Goal: Information Seeking & Learning: Learn about a topic

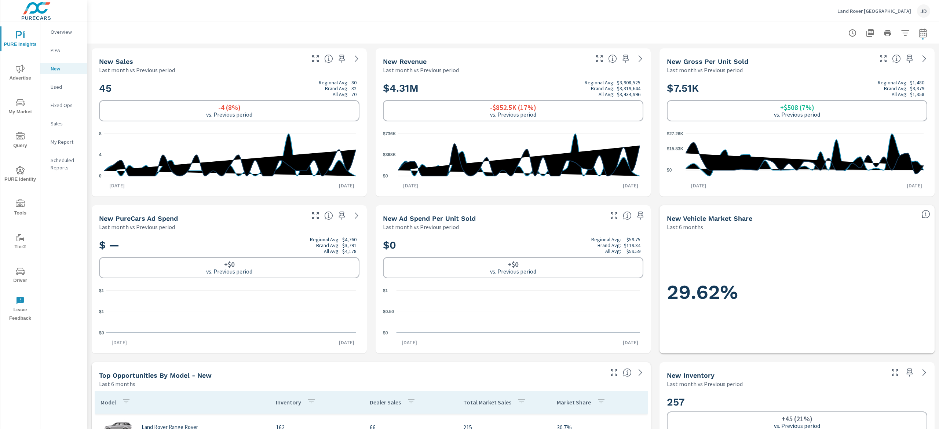
click at [22, 106] on icon "nav menu" at bounding box center [20, 102] width 9 height 9
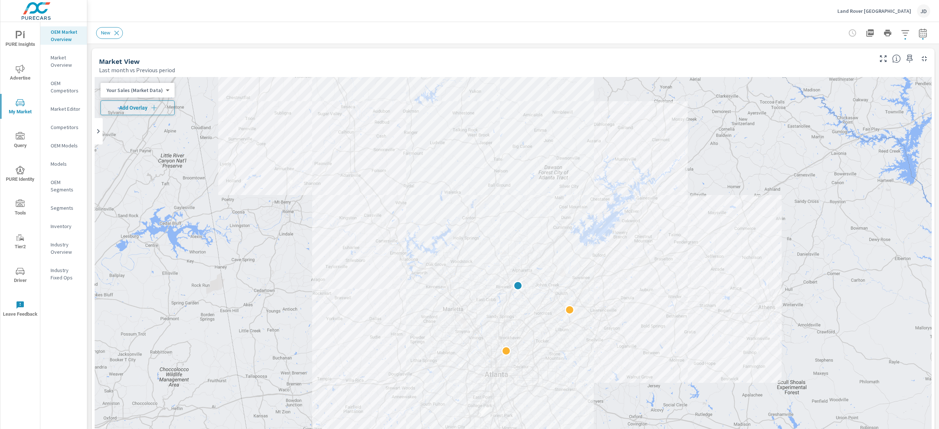
click at [111, 111] on span "Add Overlay" at bounding box center [137, 107] width 67 height 7
click at [911, 23] on div "New" at bounding box center [513, 33] width 834 height 22
click at [918, 30] on icon "button" at bounding box center [922, 33] width 9 height 9
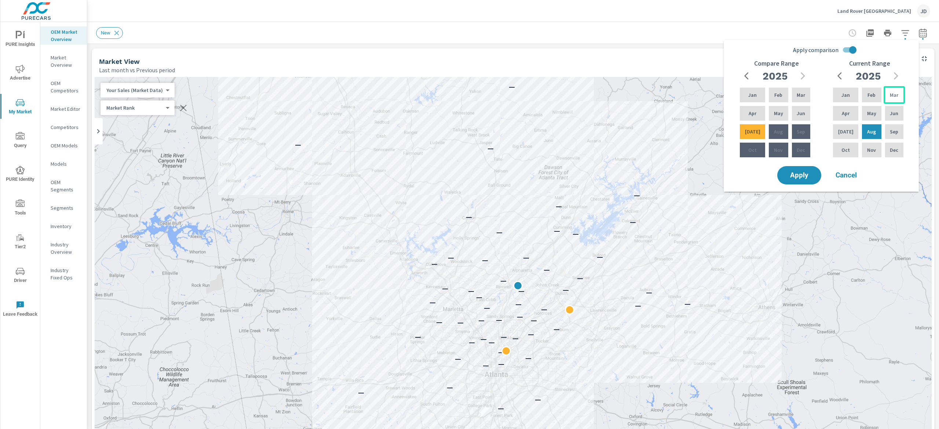
click at [890, 95] on p "Mar" at bounding box center [894, 94] width 8 height 7
click at [870, 127] on div "Aug" at bounding box center [871, 132] width 22 height 18
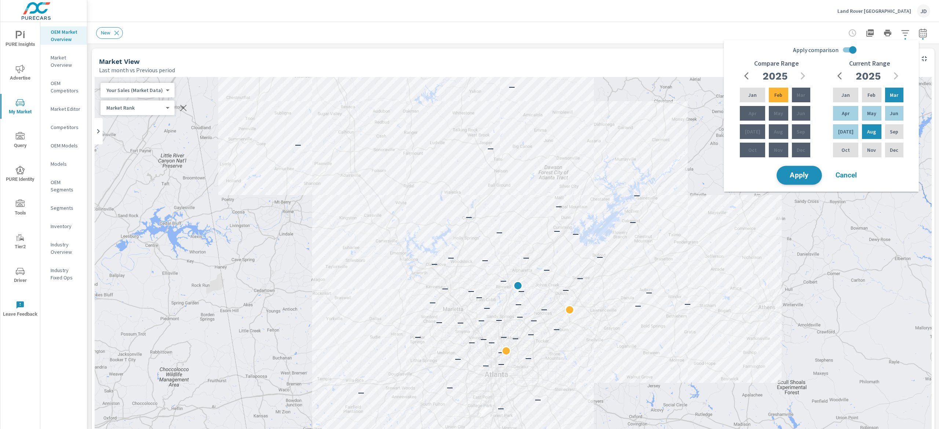
click at [798, 168] on button "Apply" at bounding box center [798, 175] width 45 height 19
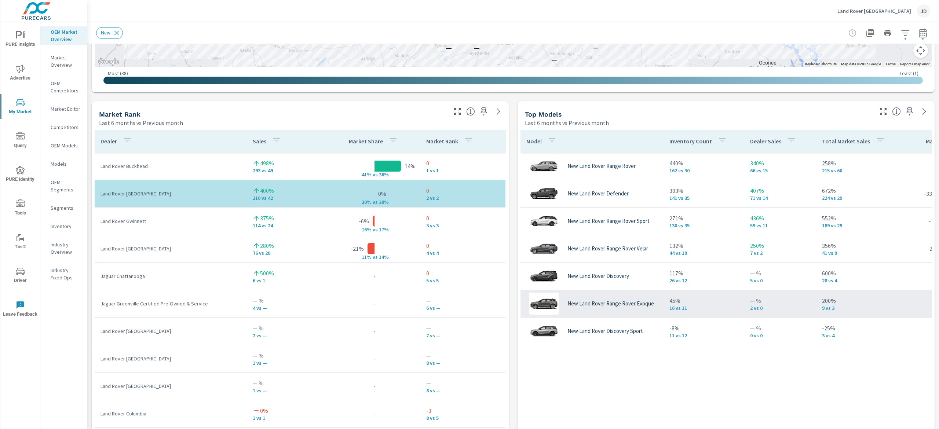
scroll to position [441, 0]
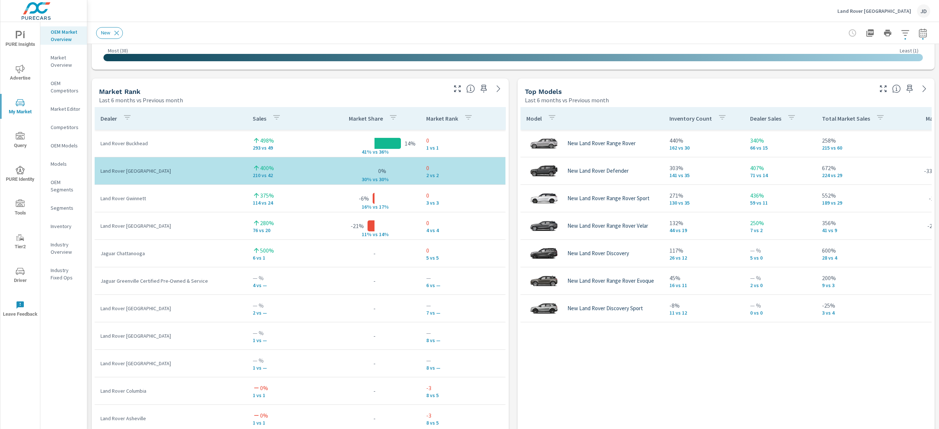
click at [938, 17] on div "Land Rover North Atlanta JD" at bounding box center [512, 11] width 851 height 22
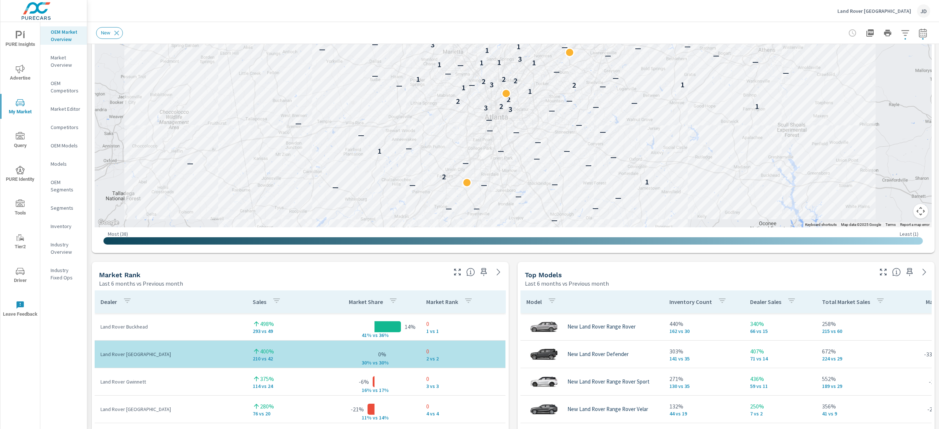
scroll to position [221, 0]
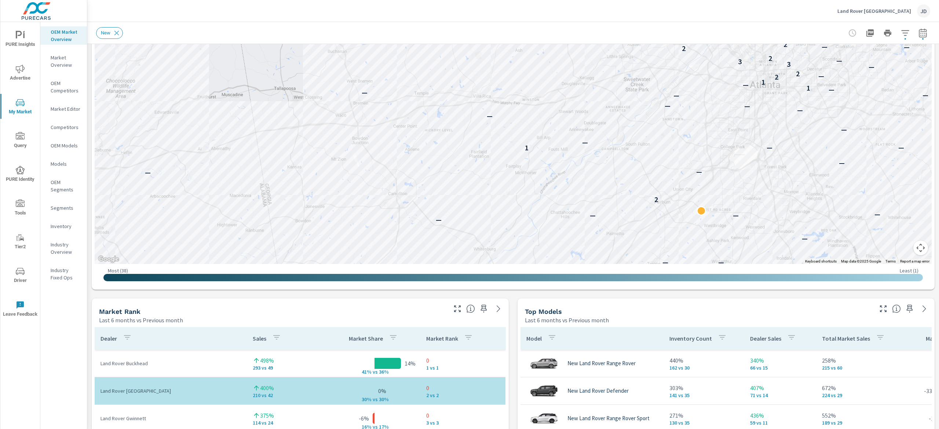
click at [62, 221] on div "Inventory" at bounding box center [63, 226] width 47 height 11
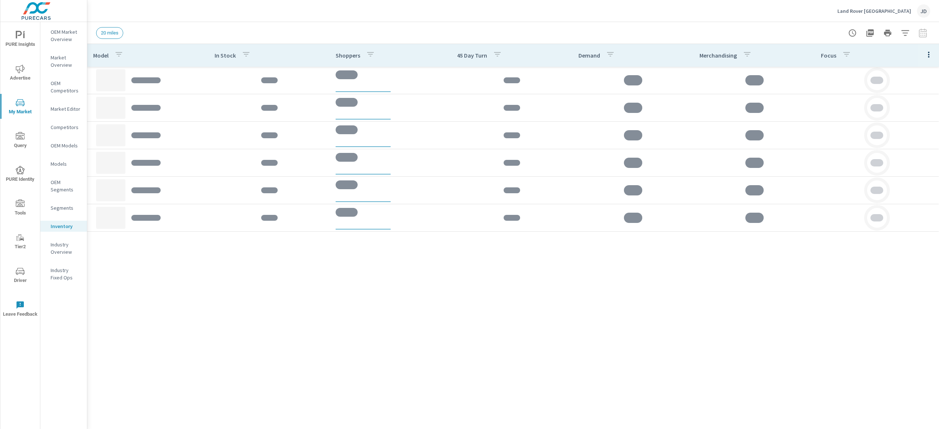
click at [901, 30] on icon "button" at bounding box center [905, 33] width 9 height 9
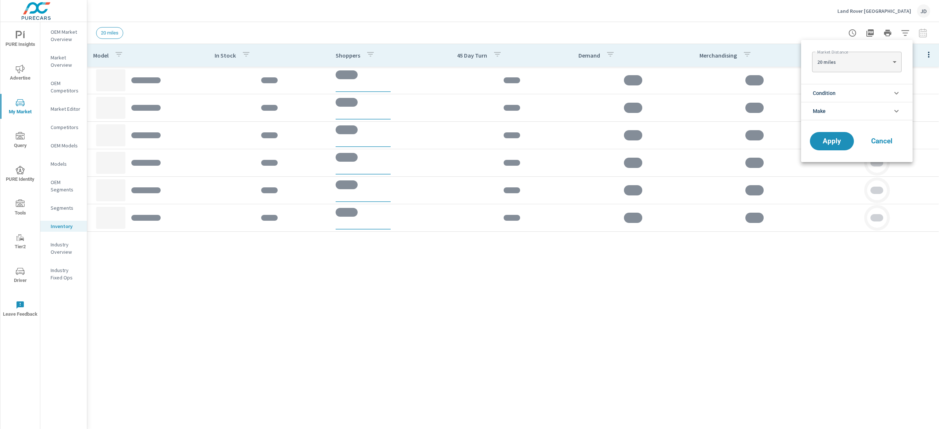
click at [848, 90] on li "Condition" at bounding box center [856, 93] width 111 height 18
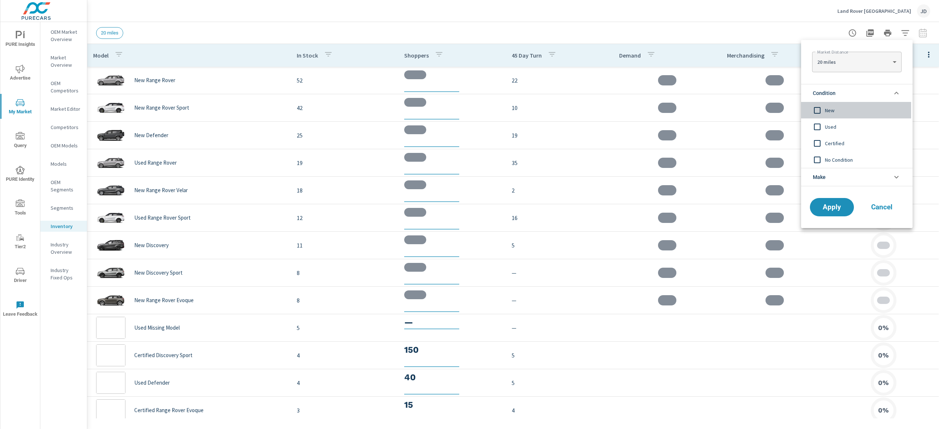
click at [826, 109] on span "New" at bounding box center [865, 110] width 80 height 9
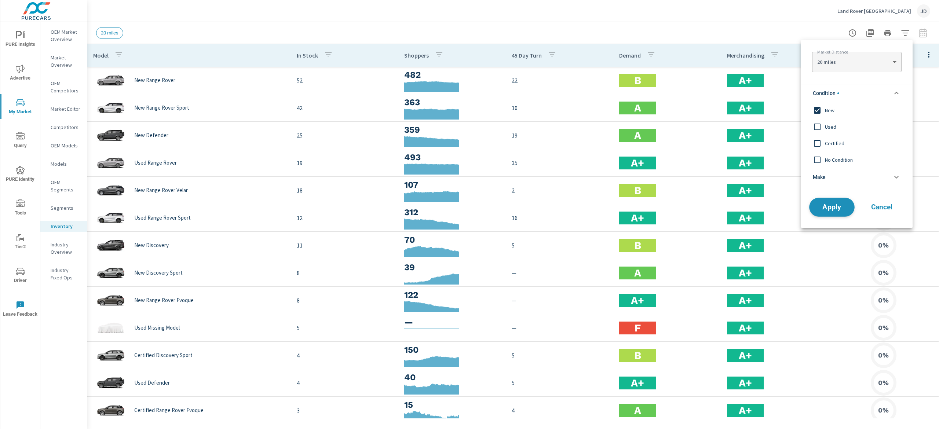
click at [838, 205] on span "Apply" at bounding box center [832, 207] width 30 height 7
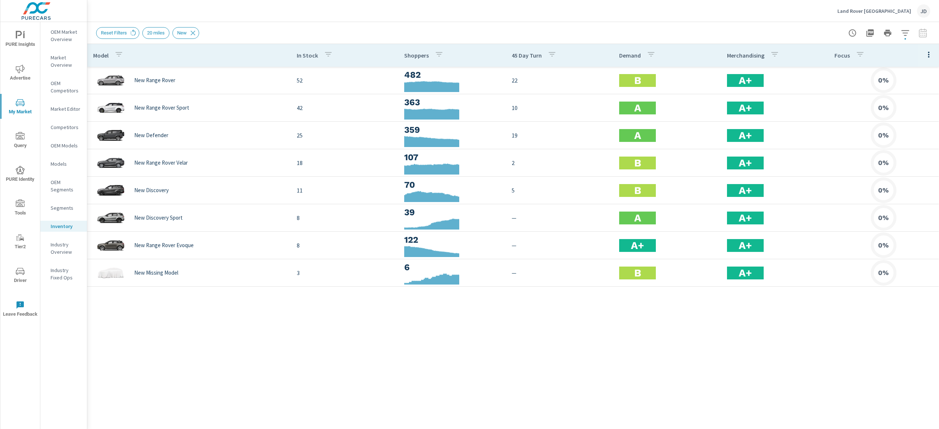
click at [17, 40] on span "PURE Insights" at bounding box center [20, 40] width 35 height 18
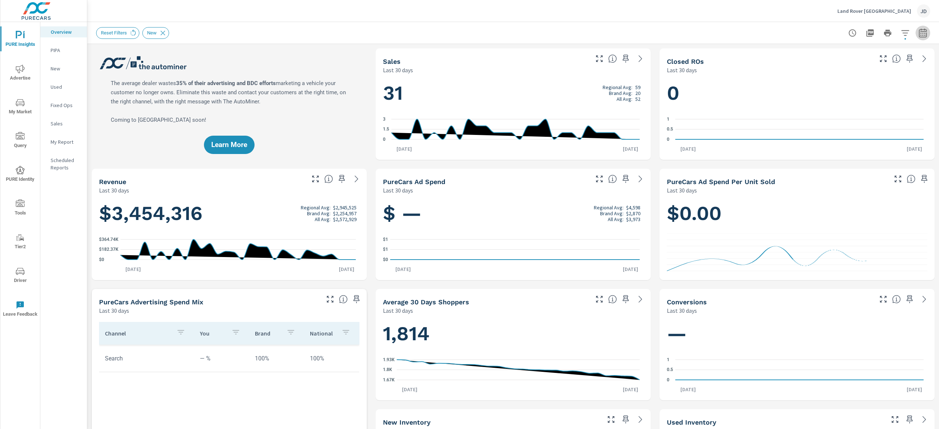
click at [919, 30] on icon "button" at bounding box center [923, 32] width 8 height 9
select select "Last 30 days"
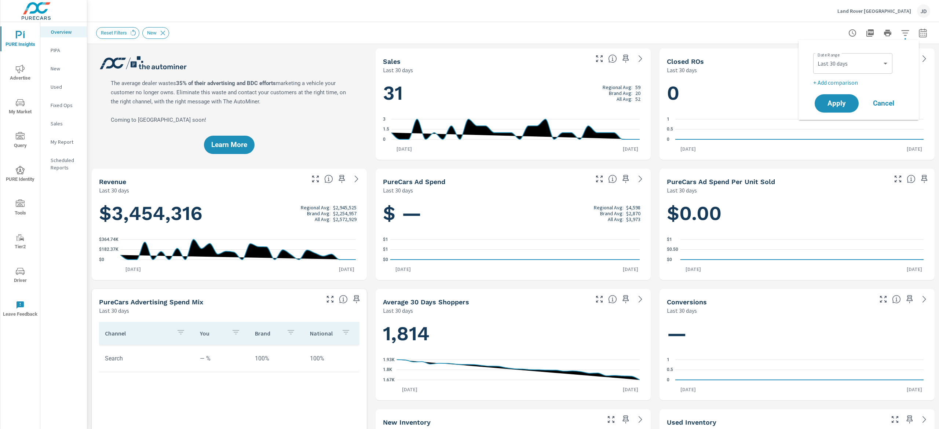
click at [836, 80] on p "+ Add comparison" at bounding box center [860, 82] width 94 height 9
select select "Previous period"
click at [832, 81] on div "Date Range Custom Yesterday Last week Last 7 days Last 14 days Last 30 days Las…" at bounding box center [858, 90] width 103 height 89
click at [836, 121] on span "Apply" at bounding box center [836, 124] width 30 height 7
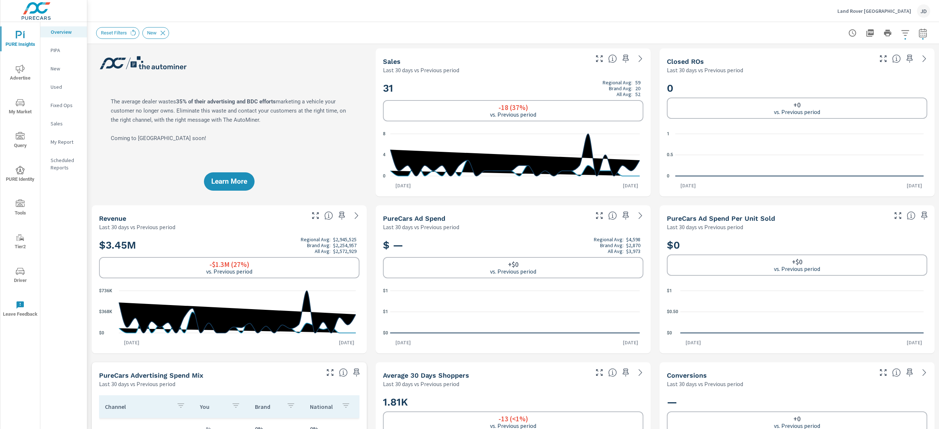
click at [928, 70] on div "Overview Land Rover North Atlanta Report date range: Aug 30, 2025 - Sep 28, 202…" at bounding box center [512, 225] width 851 height 407
click at [66, 68] on p "New" at bounding box center [66, 68] width 30 height 7
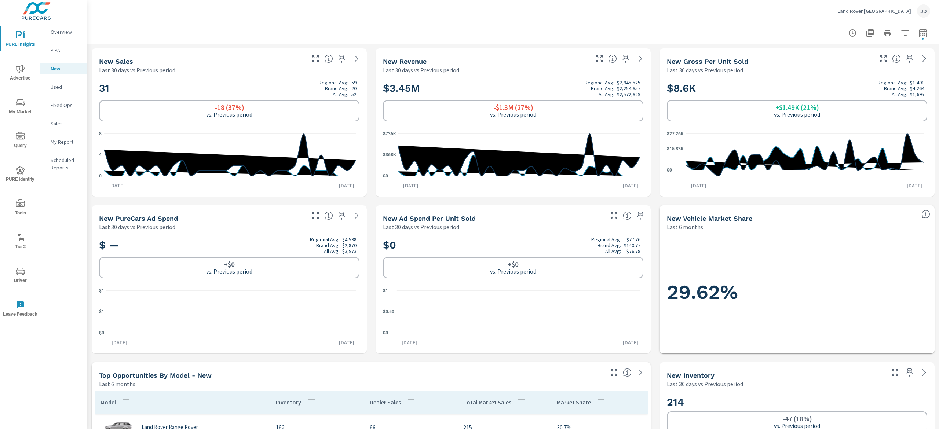
click at [21, 108] on span "My Market" at bounding box center [20, 107] width 35 height 18
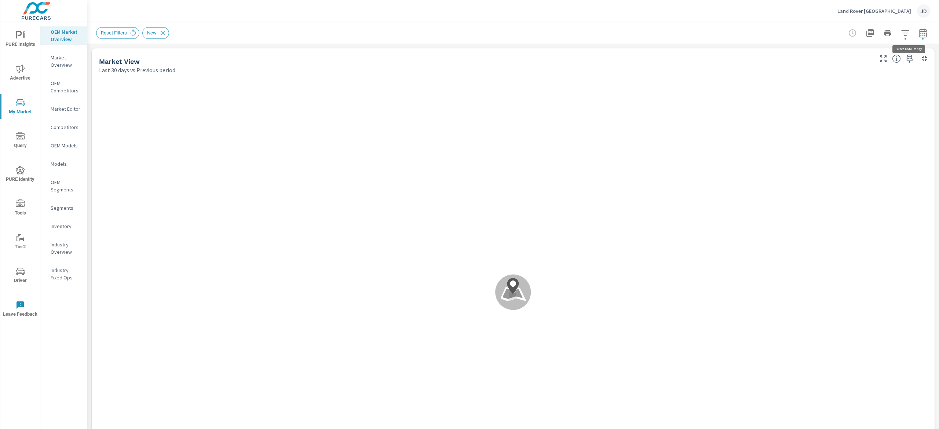
click at [915, 26] on button "button" at bounding box center [922, 33] width 15 height 15
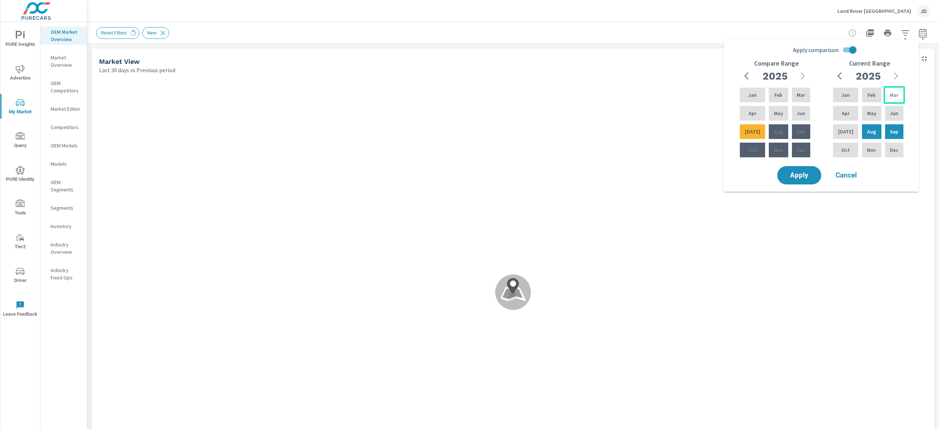
click at [892, 95] on p "Mar" at bounding box center [894, 94] width 8 height 7
click at [868, 135] on p "Aug" at bounding box center [871, 131] width 9 height 7
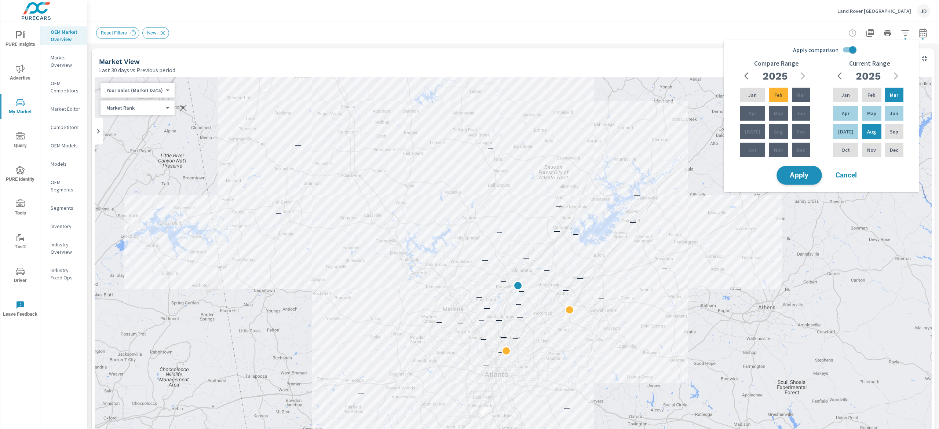
click at [800, 179] on span "Apply" at bounding box center [799, 175] width 30 height 7
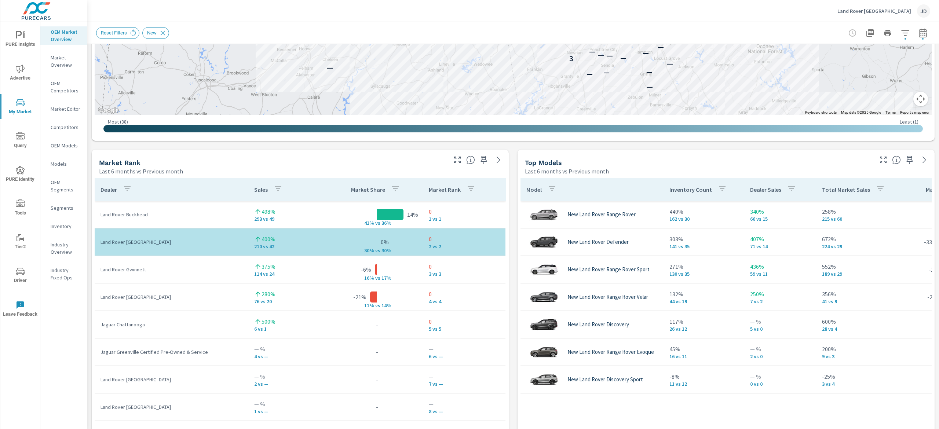
scroll to position [358, 0]
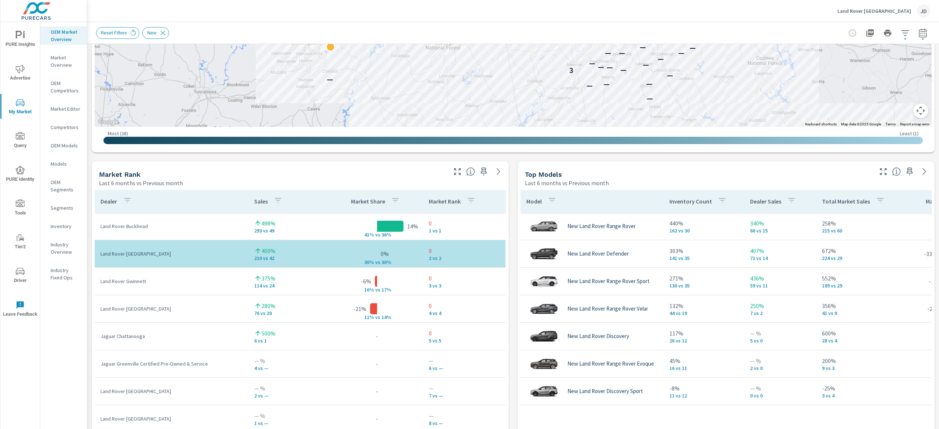
click at [915, 39] on button "button" at bounding box center [922, 33] width 15 height 15
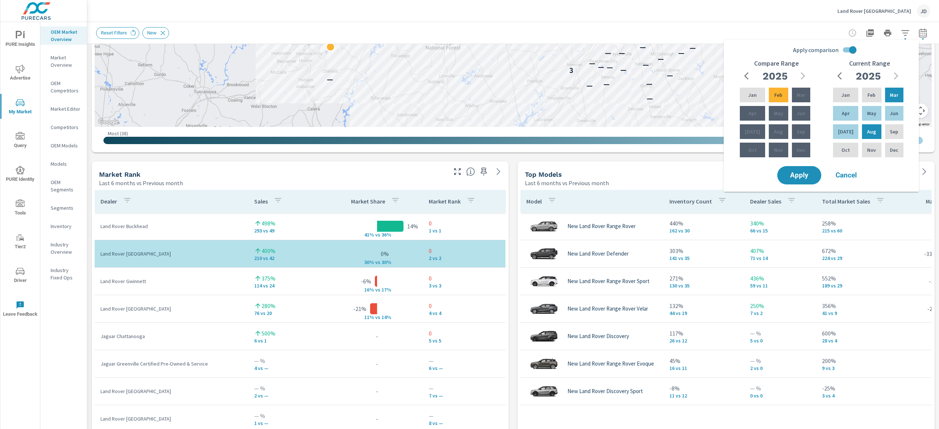
scroll to position [2, 0]
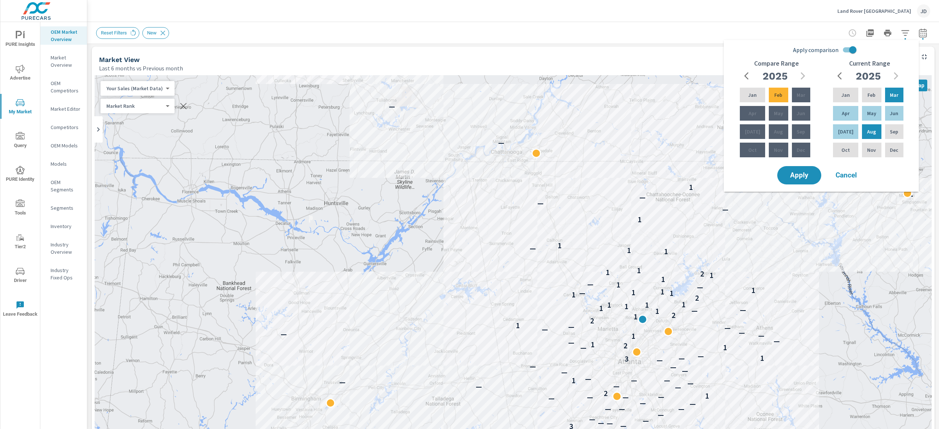
click at [674, 24] on div "Reset Filters New" at bounding box center [513, 33] width 834 height 22
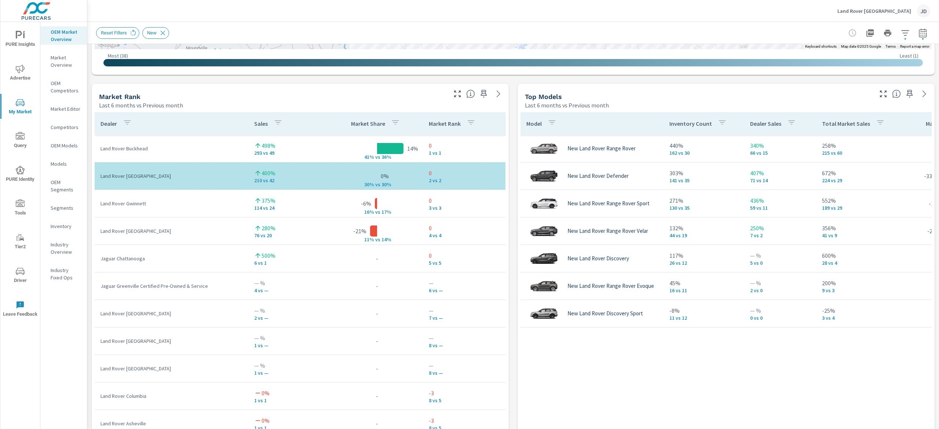
scroll to position [449, 0]
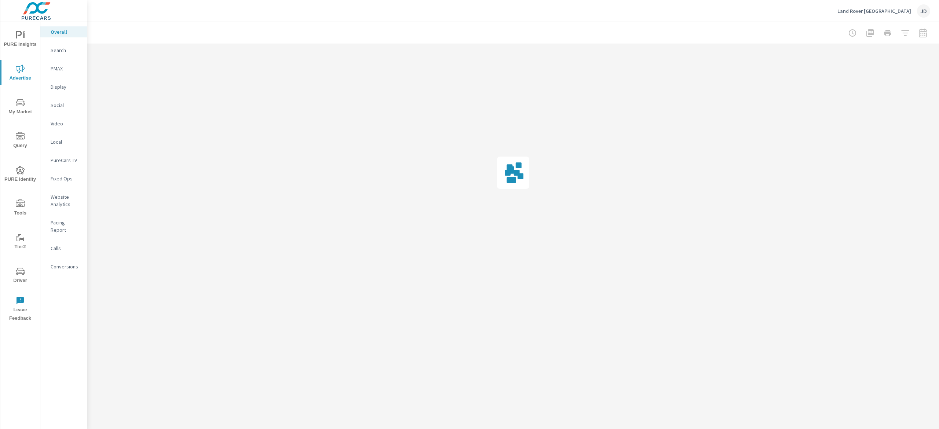
click at [60, 50] on p "Search" at bounding box center [66, 50] width 30 height 7
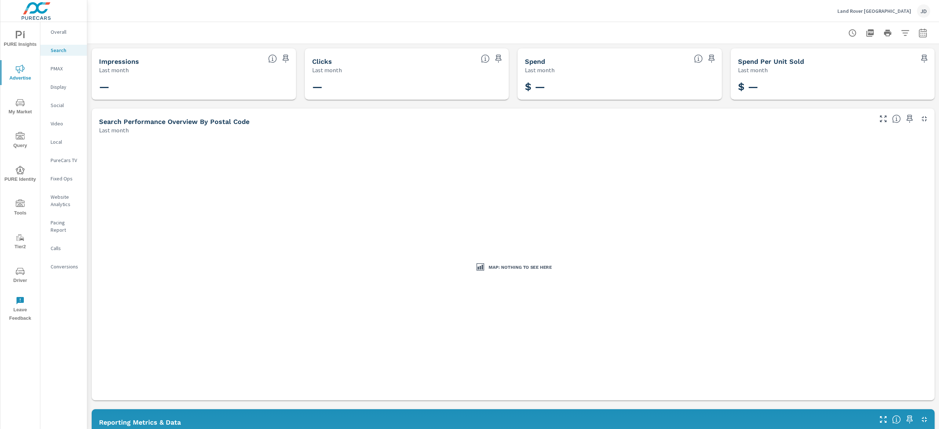
scroll to position [73, 0]
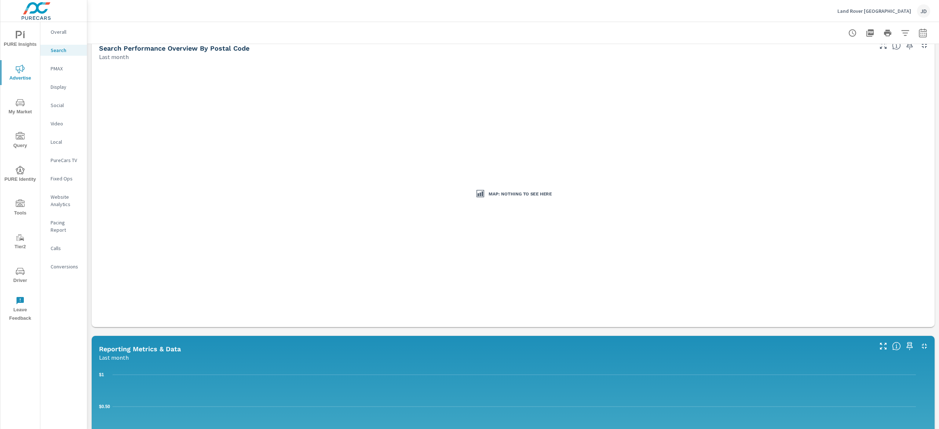
click at [55, 71] on p "PMAX" at bounding box center [66, 68] width 30 height 7
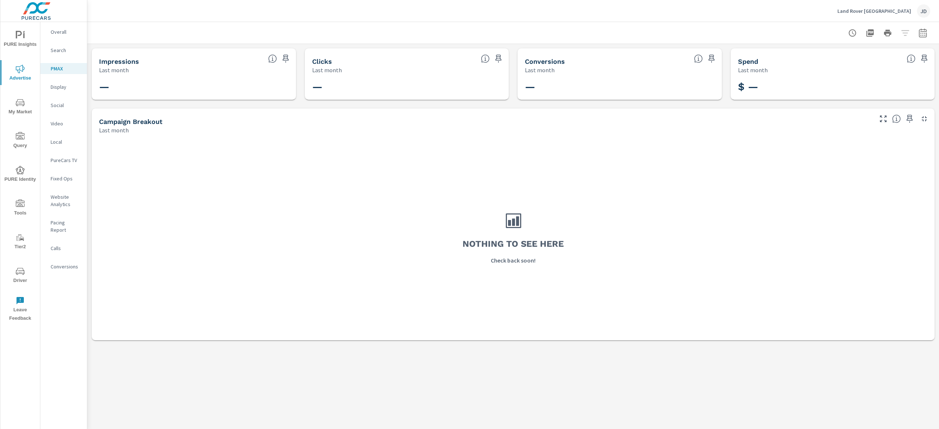
click at [59, 88] on p "Display" at bounding box center [66, 86] width 30 height 7
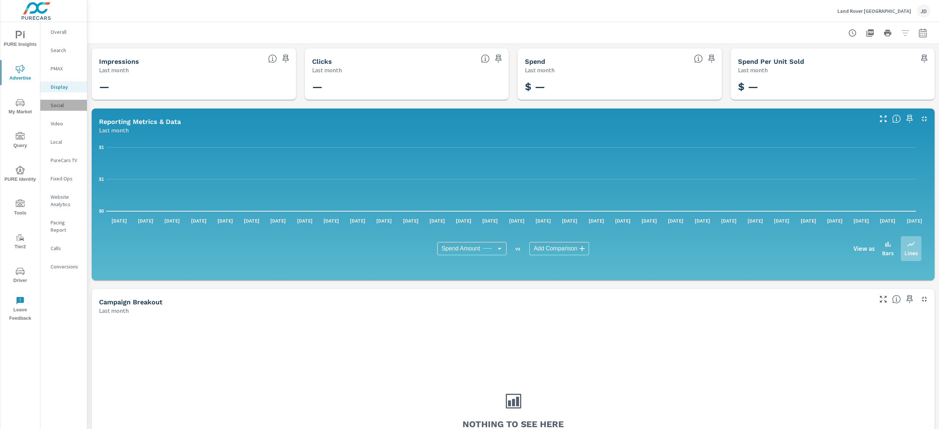
click at [59, 105] on p "Social" at bounding box center [66, 105] width 30 height 7
click at [59, 126] on p "Video" at bounding box center [66, 123] width 30 height 7
click at [56, 141] on p "Local" at bounding box center [66, 141] width 30 height 7
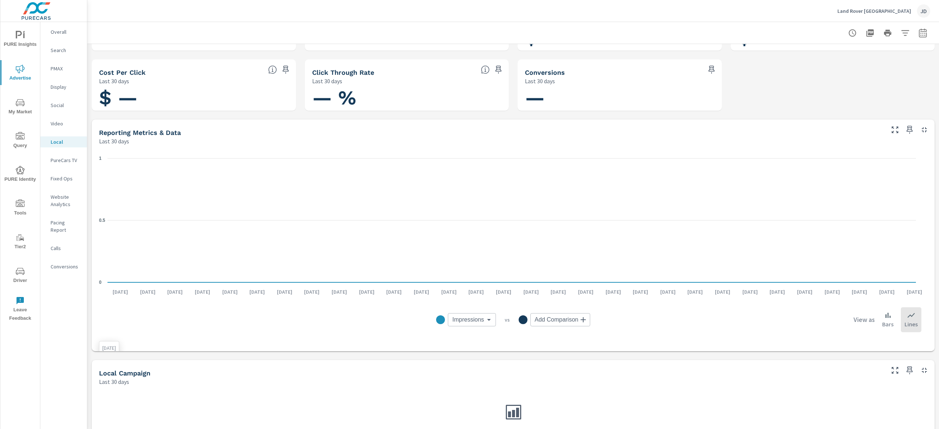
scroll to position [96, 0]
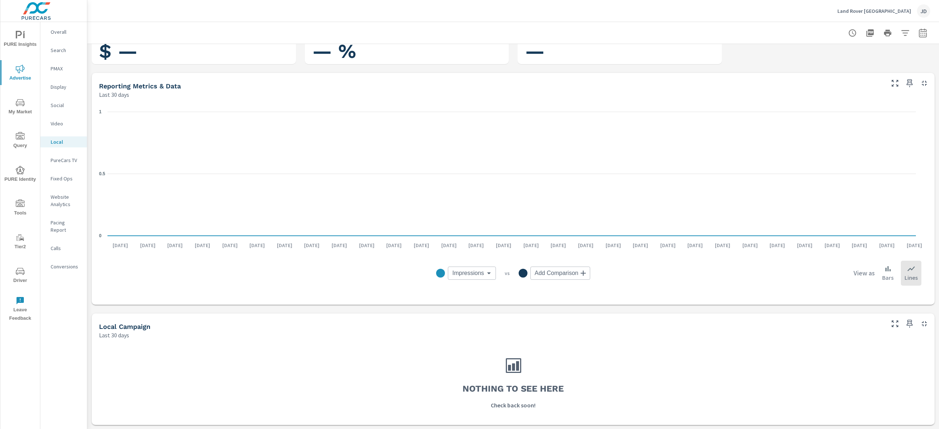
click at [67, 162] on p "PureCars TV" at bounding box center [66, 160] width 30 height 7
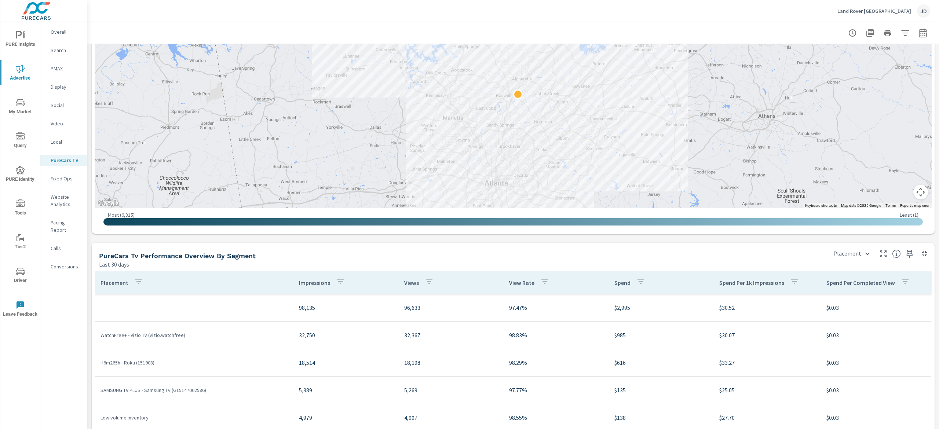
scroll to position [733, 0]
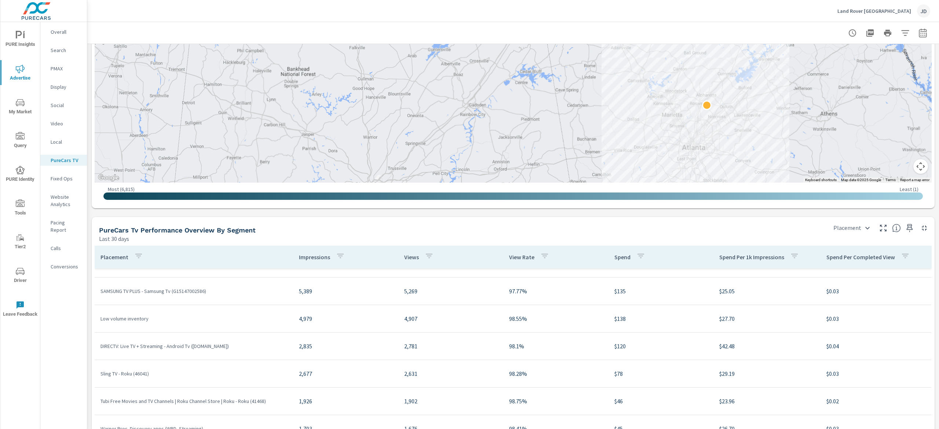
scroll to position [12, 0]
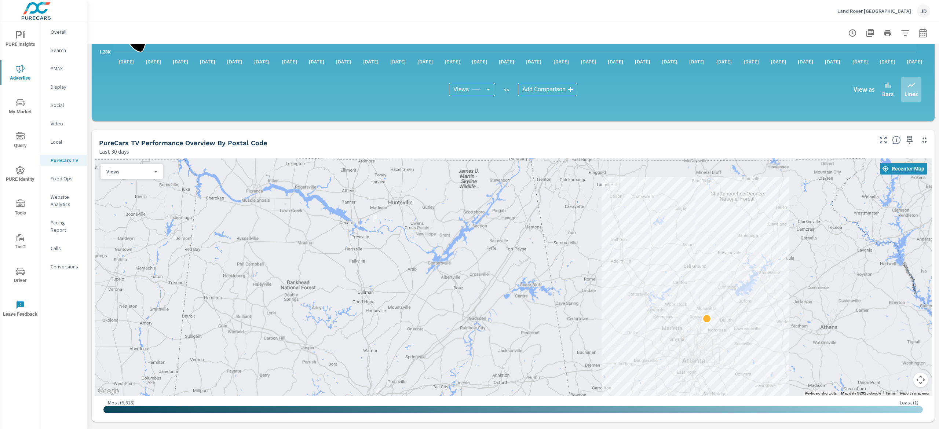
scroll to position [513, 0]
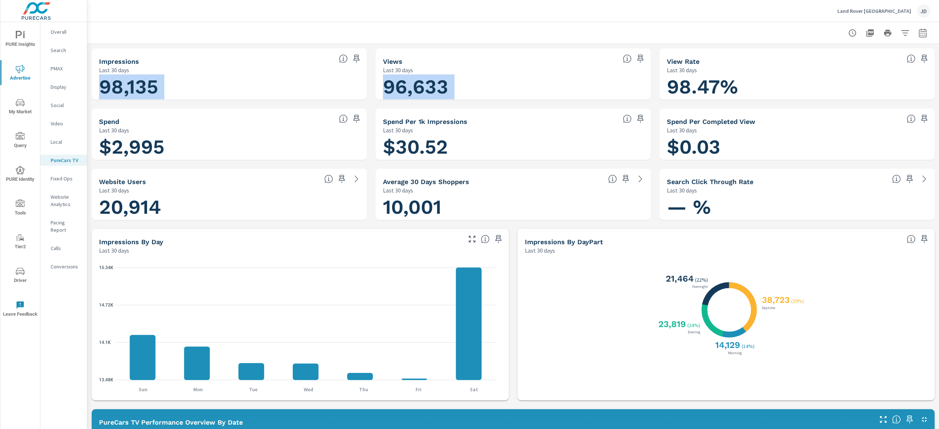
drag, startPoint x: 938, startPoint y: 59, endPoint x: 938, endPoint y: 7, distance: 51.3
click at [938, 7] on div "Land Rover North Atlanta JD PureCarsTV Performance Land Rover North Atlanta Rep…" at bounding box center [512, 214] width 851 height 429
click at [553, 25] on div at bounding box center [513, 33] width 834 height 22
click at [68, 199] on p "Website Analytics" at bounding box center [66, 200] width 30 height 15
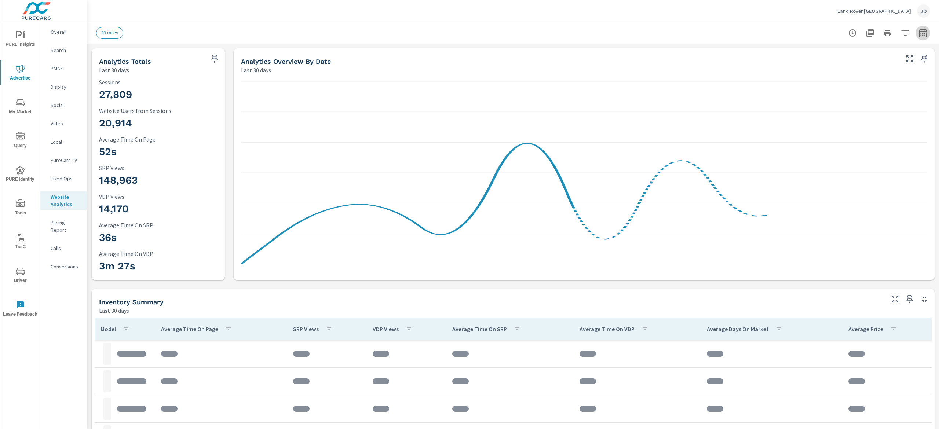
click at [918, 32] on icon "button" at bounding box center [922, 33] width 9 height 9
select select "Last 30 days"
click at [840, 85] on p "+ Add comparison" at bounding box center [860, 82] width 94 height 9
select select "Previous period"
click at [835, 125] on span "Apply" at bounding box center [836, 124] width 30 height 7
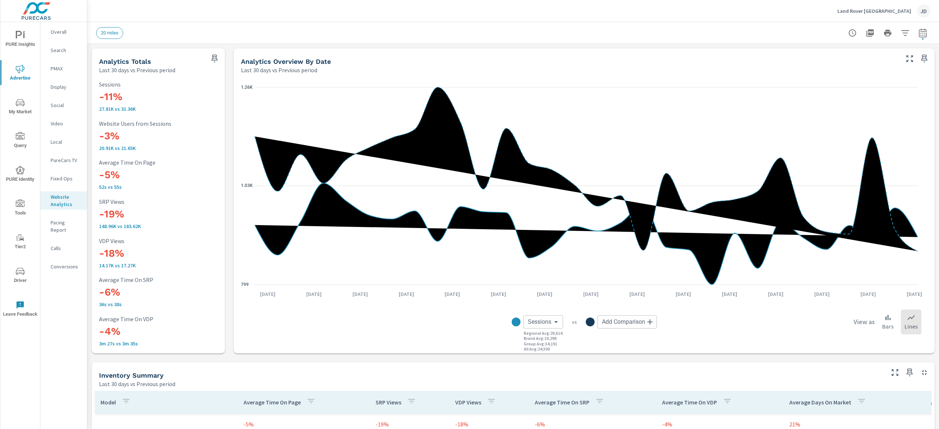
click at [19, 111] on span "My Market" at bounding box center [20, 107] width 35 height 18
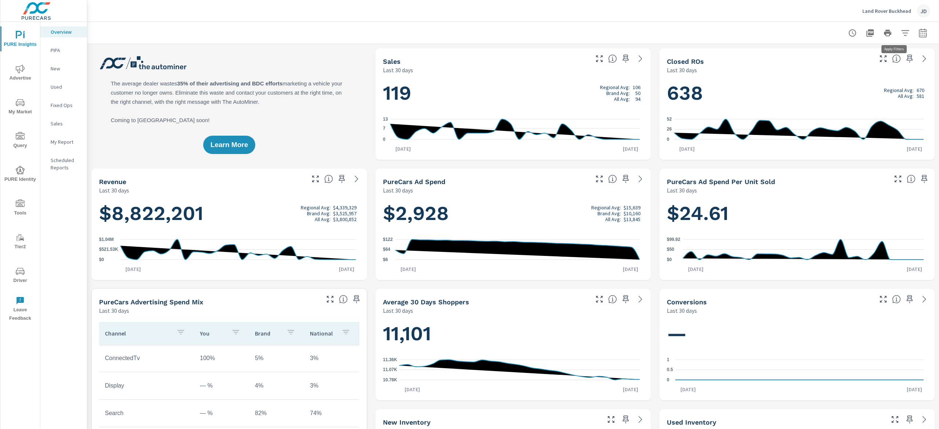
click at [901, 30] on icon "button" at bounding box center [905, 33] width 8 height 6
click at [919, 29] on div at bounding box center [469, 214] width 939 height 429
click at [918, 34] on icon "button" at bounding box center [922, 33] width 9 height 9
select select "Last 30 days"
click at [847, 80] on p "+ Add comparison" at bounding box center [860, 82] width 94 height 9
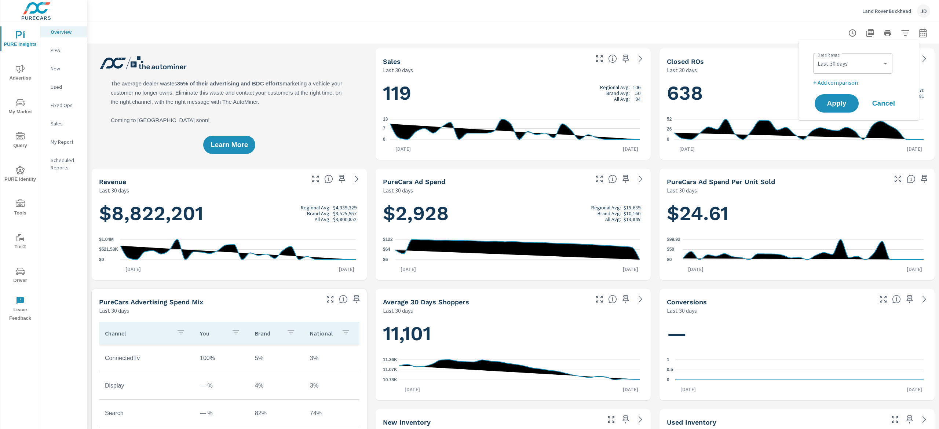
select select "Previous period"
drag, startPoint x: 838, startPoint y: 122, endPoint x: 897, endPoint y: 157, distance: 67.9
click at [837, 123] on span "Apply" at bounding box center [836, 124] width 29 height 7
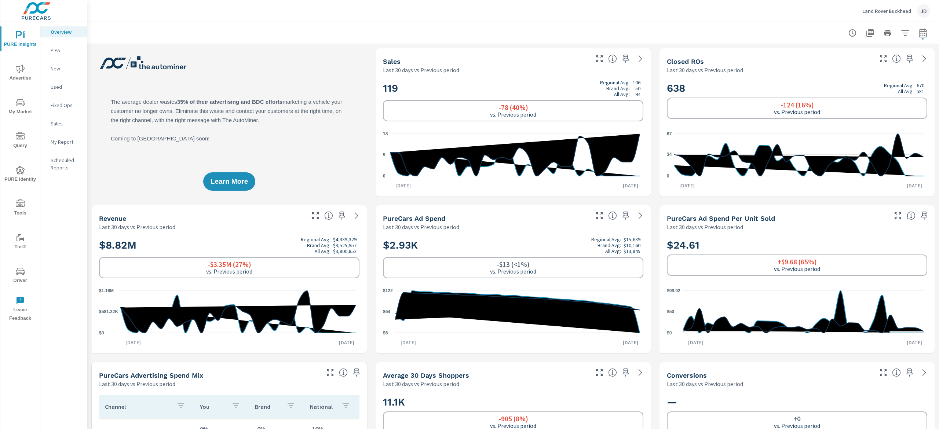
click at [53, 72] on p "New" at bounding box center [66, 68] width 30 height 7
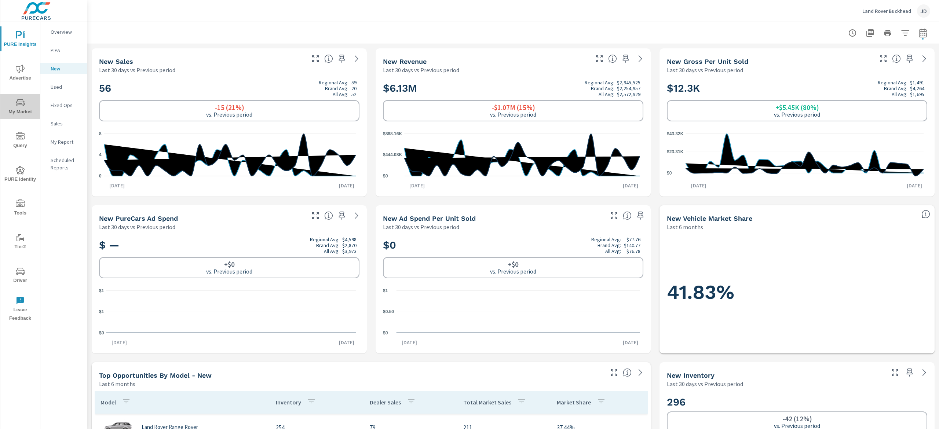
click at [21, 102] on icon "nav menu" at bounding box center [20, 102] width 9 height 9
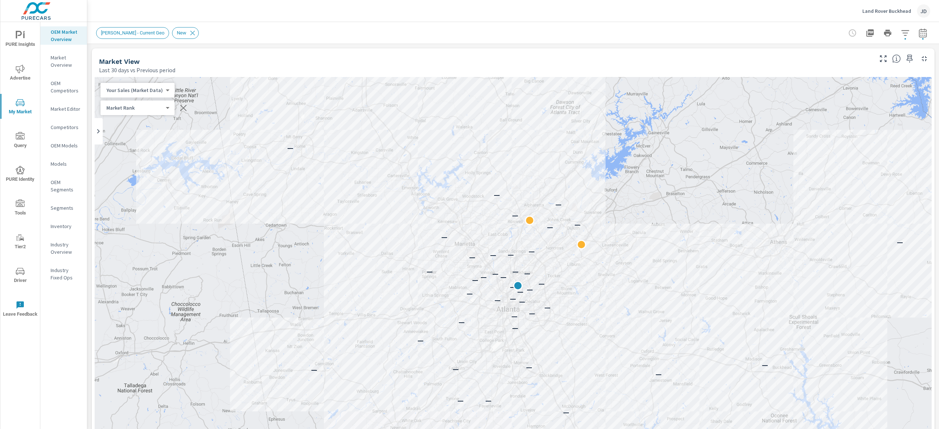
click at [907, 43] on div "OTT - Current Geo New" at bounding box center [513, 33] width 834 height 22
click at [922, 38] on span "button" at bounding box center [922, 38] width 1 height 1
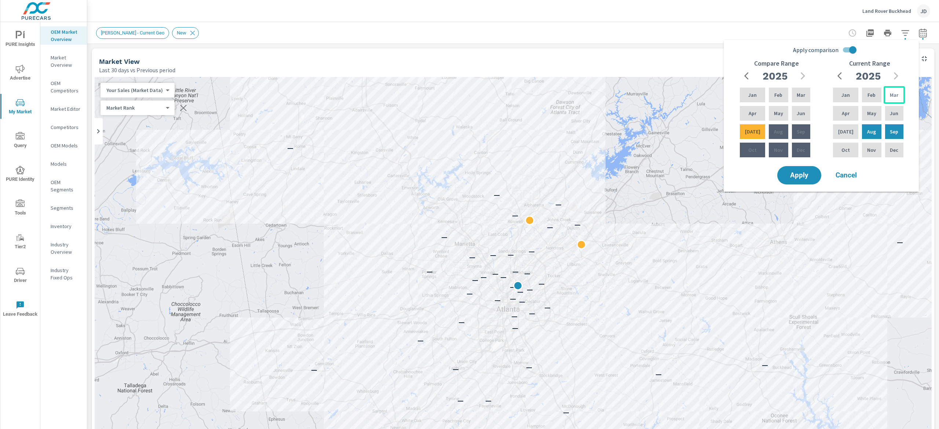
click at [894, 98] on p "Mar" at bounding box center [894, 94] width 8 height 7
click at [868, 132] on p "Aug" at bounding box center [871, 131] width 9 height 7
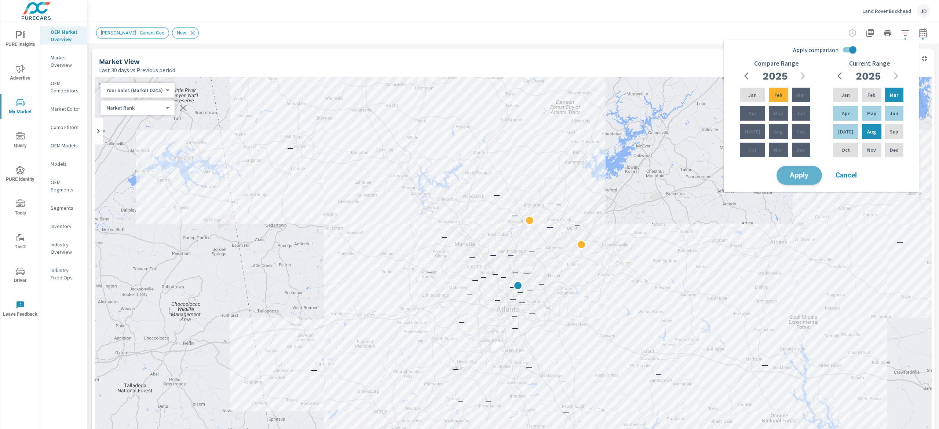
click at [814, 176] on button "Apply" at bounding box center [798, 175] width 45 height 19
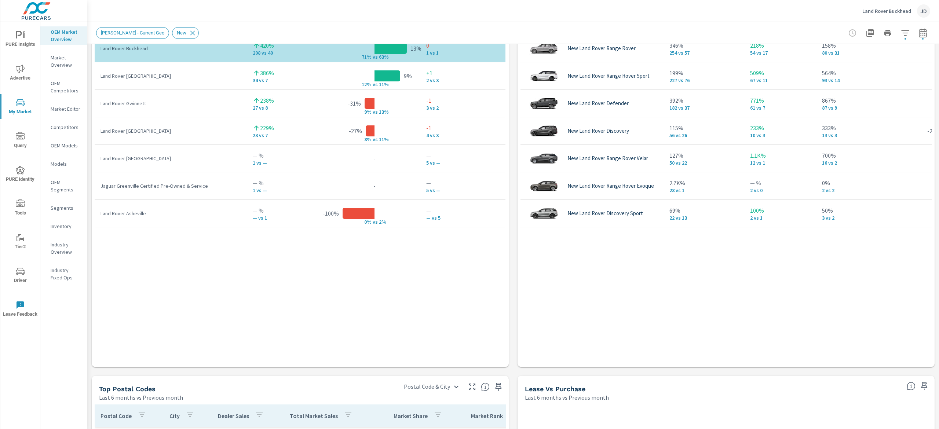
scroll to position [484, 0]
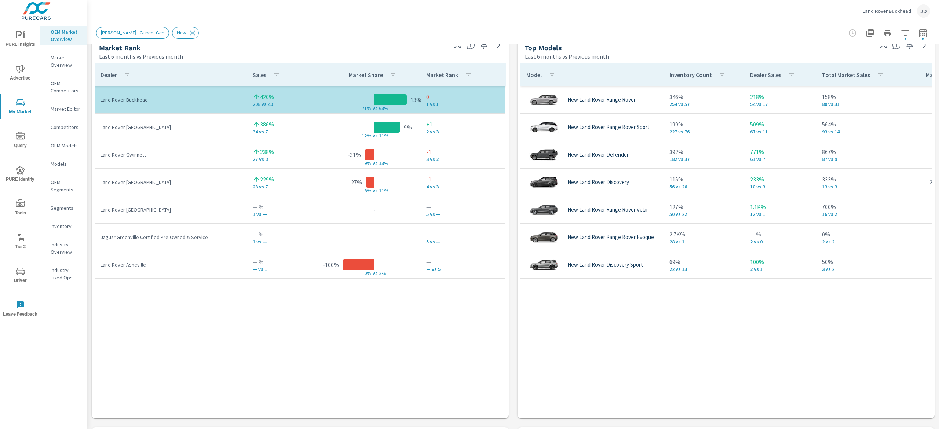
click at [67, 217] on nav "OEM Market Overview Market Overview OEM Competitors Market Editor Competitors O…" at bounding box center [63, 157] width 47 height 271
click at [65, 223] on p "Inventory" at bounding box center [66, 226] width 30 height 7
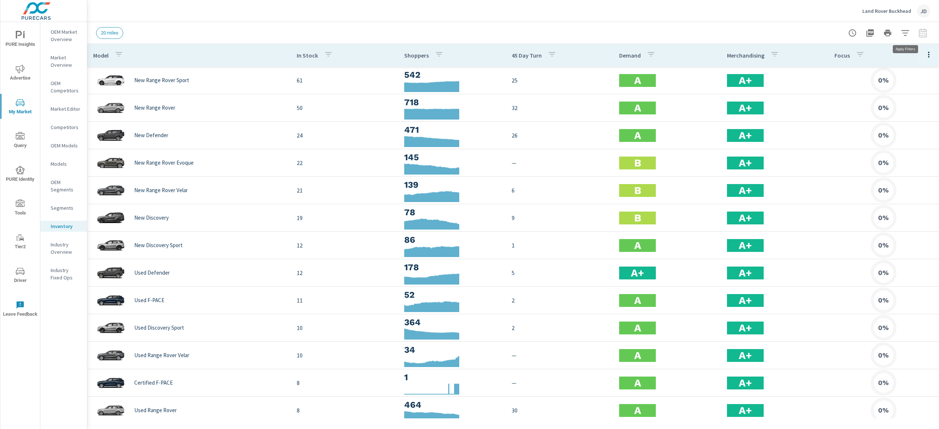
click at [906, 30] on icon "button" at bounding box center [905, 33] width 8 height 6
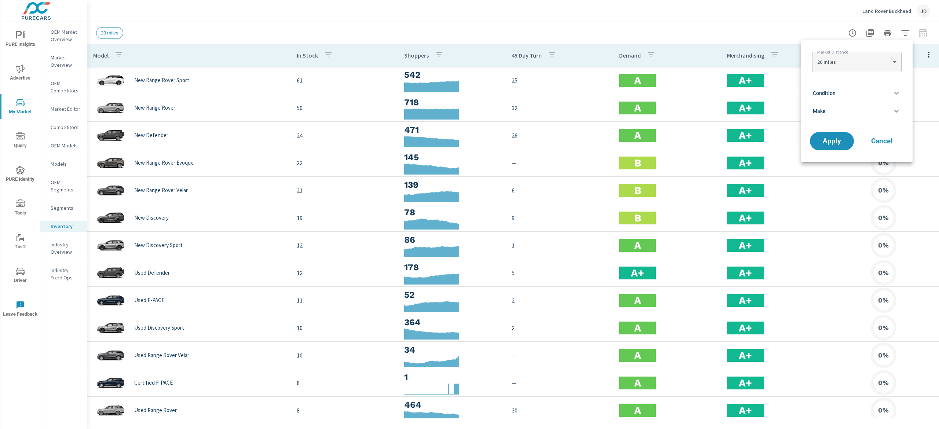
click at [843, 110] on li "Make" at bounding box center [856, 111] width 111 height 18
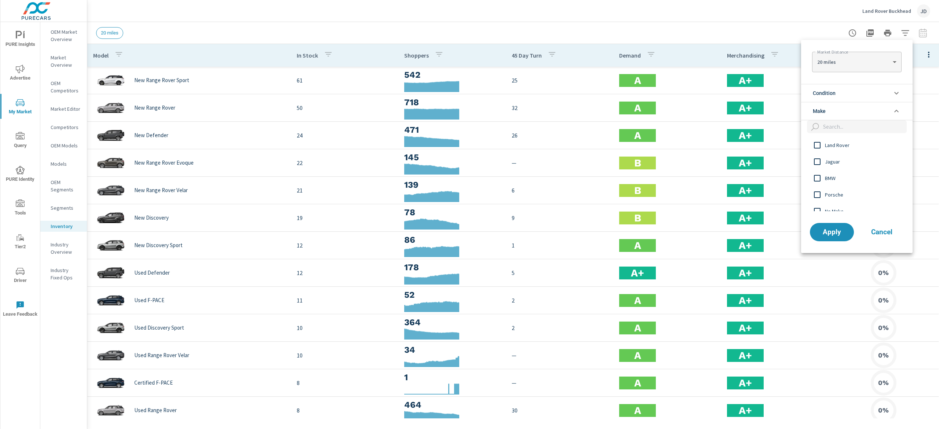
click at [828, 95] on span "Condition" at bounding box center [824, 93] width 23 height 18
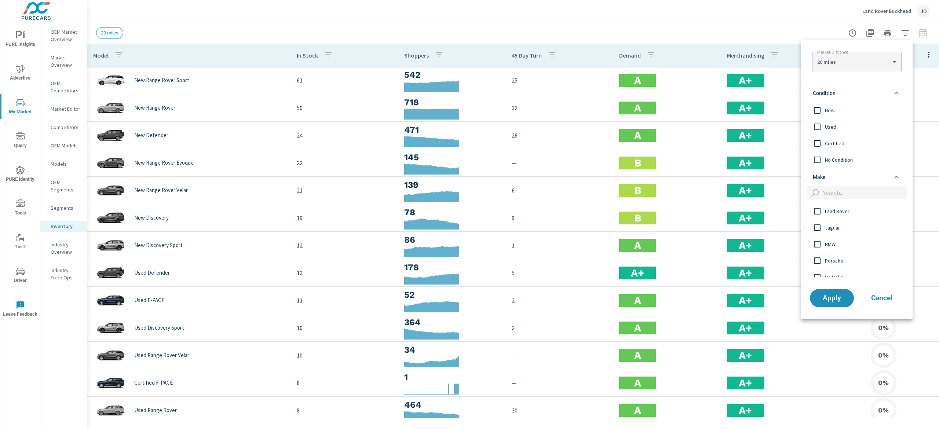
click at [835, 116] on div "New" at bounding box center [856, 110] width 110 height 17
drag, startPoint x: 829, startPoint y: 298, endPoint x: 826, endPoint y: 294, distance: 4.2
click at [828, 297] on span "Apply" at bounding box center [832, 297] width 30 height 7
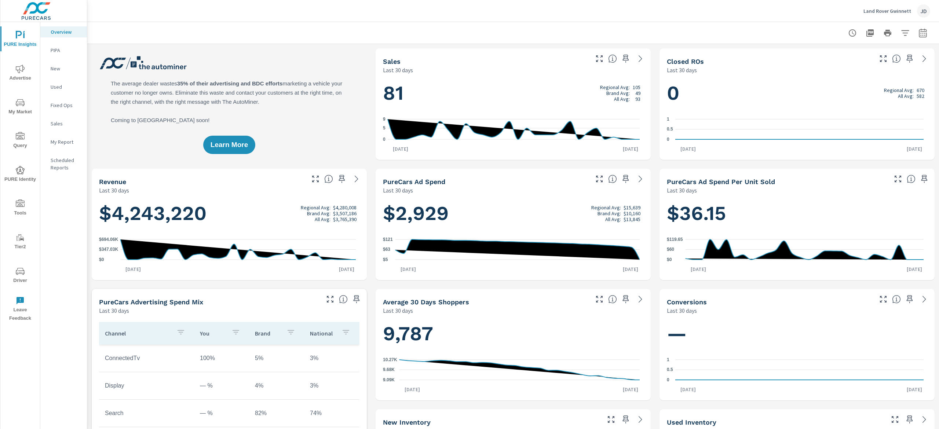
click at [21, 76] on span "Advertise" at bounding box center [20, 74] width 35 height 18
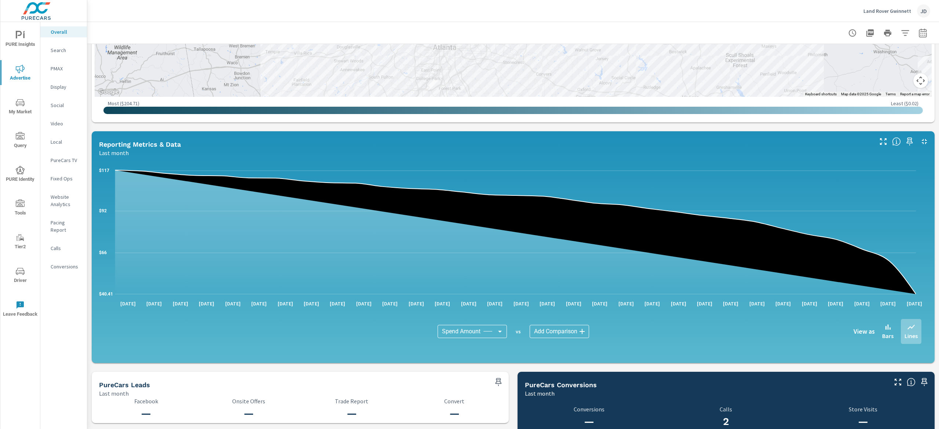
scroll to position [440, 0]
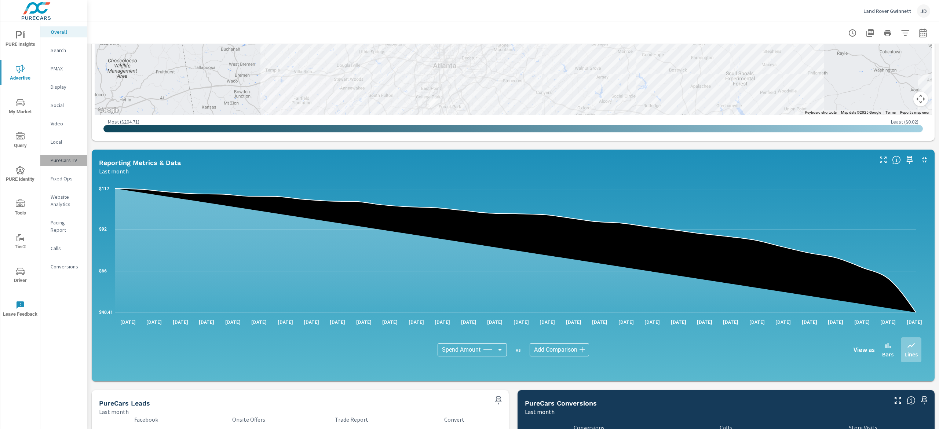
click at [69, 161] on p "PureCars TV" at bounding box center [66, 160] width 30 height 7
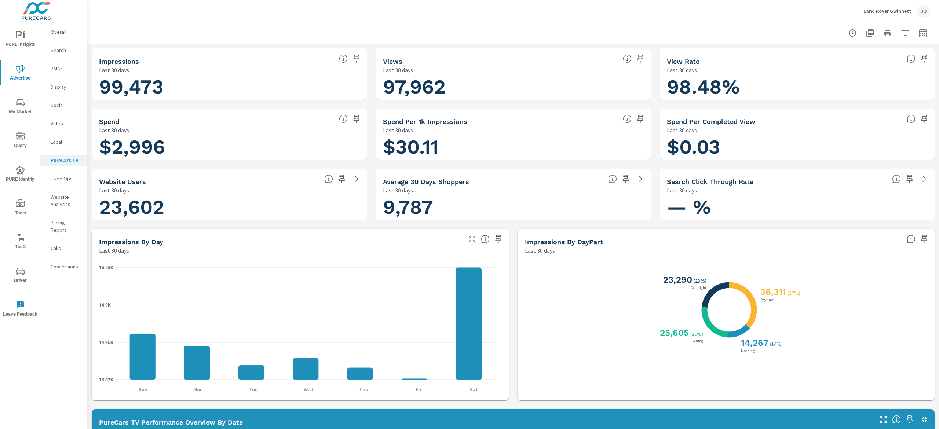
click at [22, 111] on span "My Market" at bounding box center [20, 107] width 35 height 18
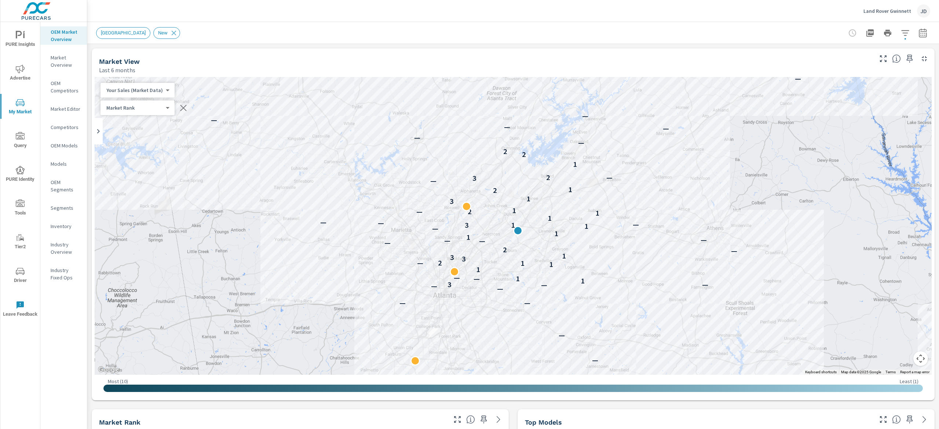
click at [916, 31] on button "button" at bounding box center [922, 33] width 15 height 15
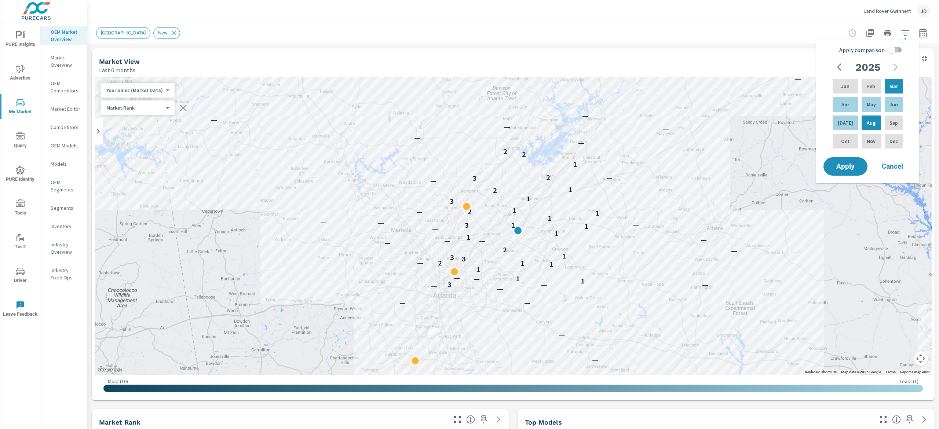
drag, startPoint x: 889, startPoint y: 49, endPoint x: 890, endPoint y: 69, distance: 19.9
click at [889, 49] on input "Apply comparison" at bounding box center [891, 50] width 42 height 14
checkbox input "true"
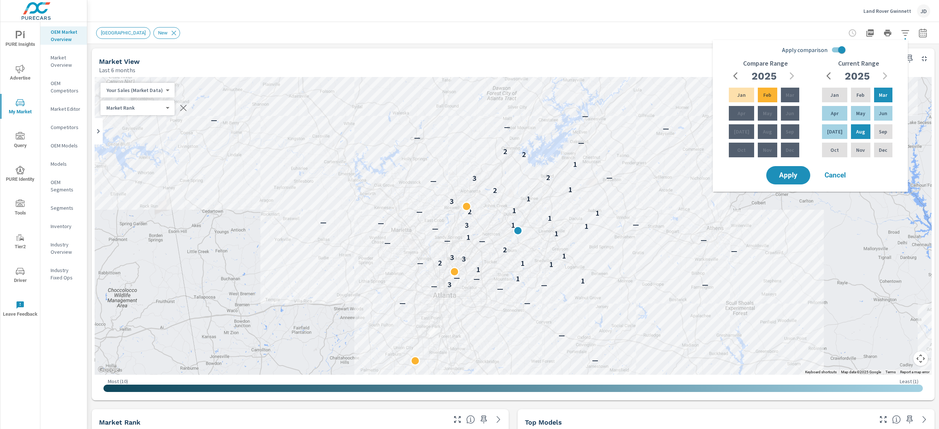
click at [785, 189] on div "Apply comparison Compare Range [DATE] Feb Mar Apr May Jun [DATE] Aug Sep Oct No…" at bounding box center [809, 116] width 195 height 152
drag, startPoint x: 784, startPoint y: 174, endPoint x: 783, endPoint y: 183, distance: 8.5
click at [784, 175] on span "Apply" at bounding box center [788, 175] width 30 height 7
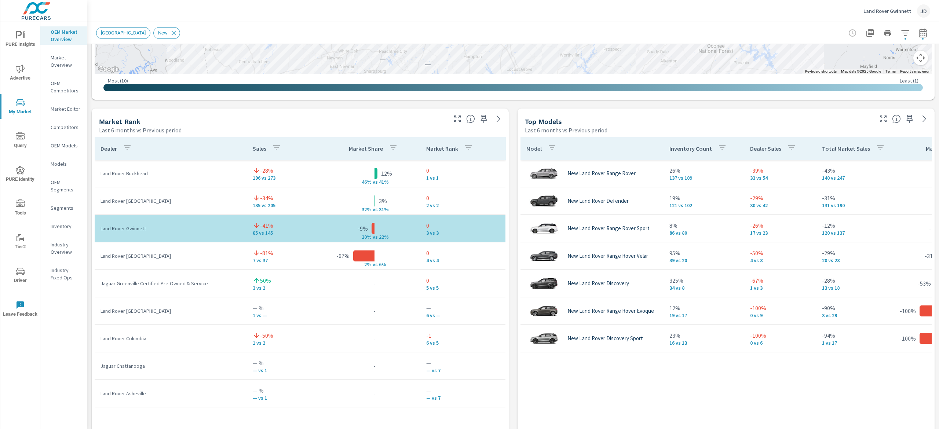
scroll to position [435, 0]
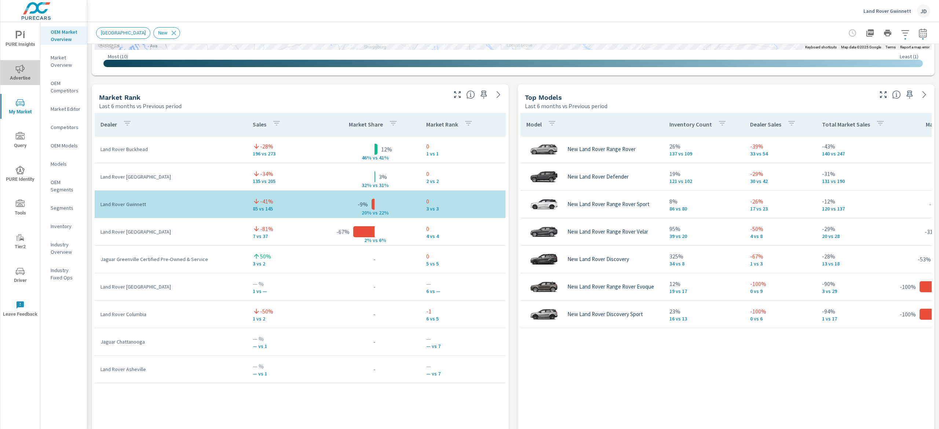
click at [21, 67] on icon "nav menu" at bounding box center [20, 69] width 9 height 9
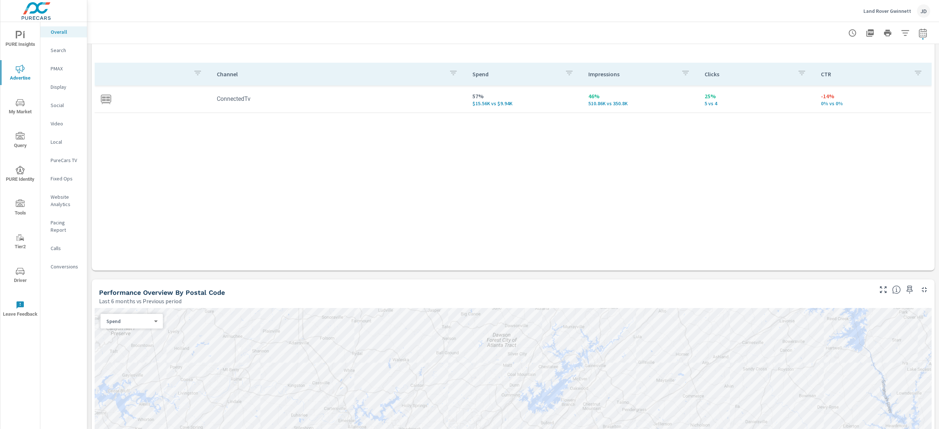
scroll to position [293, 0]
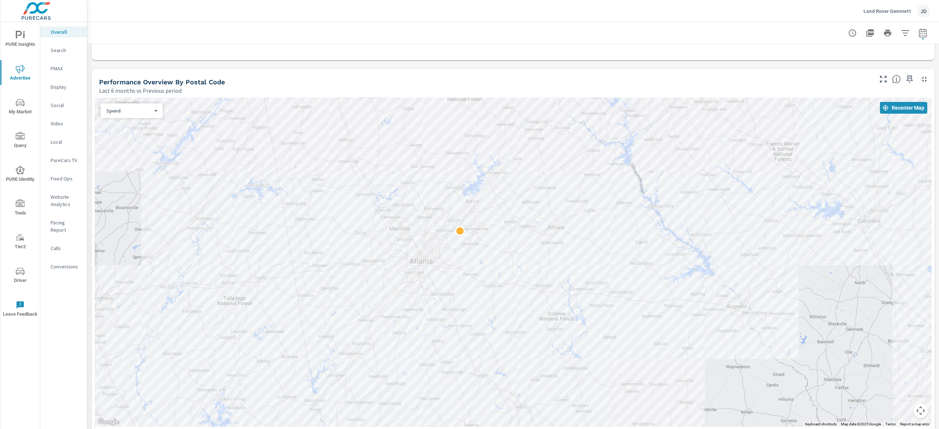
click at [63, 147] on nav "Overall Search PMAX Display Social Video Local PureCars TV Fixed Ops Website An…" at bounding box center [63, 152] width 47 height 260
click at [65, 162] on p "PureCars TV" at bounding box center [66, 160] width 30 height 7
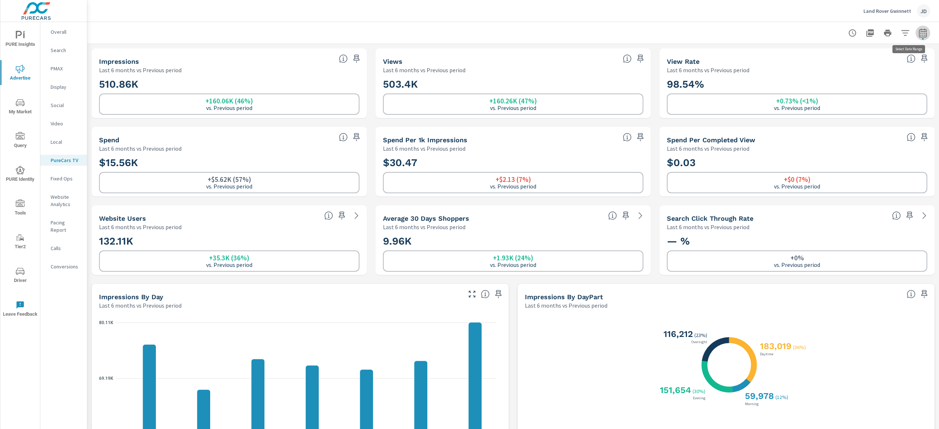
click at [918, 29] on icon "button" at bounding box center [922, 33] width 9 height 9
select select "Last 6 months"
select select "Previous period"
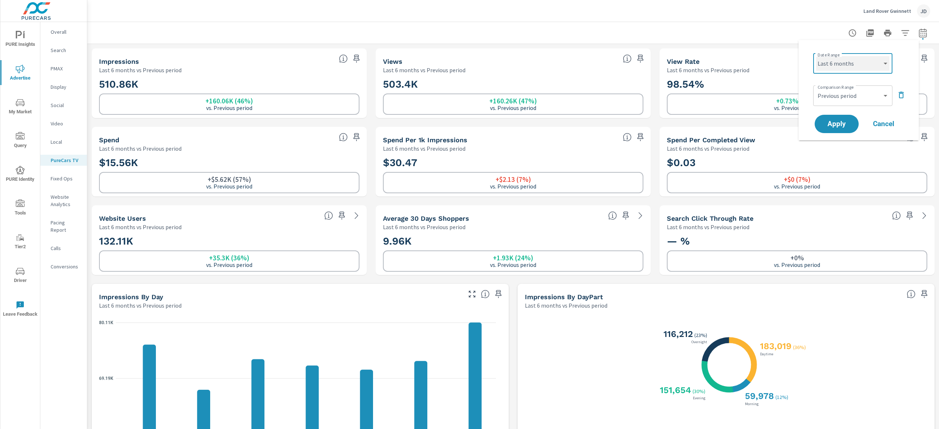
click at [872, 65] on select "Custom [DATE] Last week Last 7 days Last 14 days Last 30 days Last 45 days Last…" at bounding box center [852, 63] width 73 height 15
click at [816, 56] on select "Custom [DATE] Last week Last 7 days Last 14 days Last 30 days Last 45 days Last…" at bounding box center [852, 63] width 73 height 15
select select "Month to date"
click at [840, 117] on button "Apply" at bounding box center [836, 123] width 45 height 19
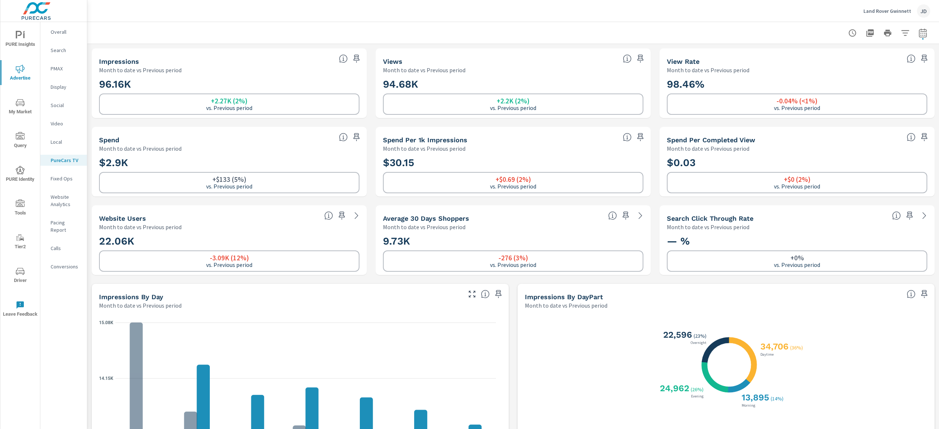
click at [919, 29] on div at bounding box center [512, 33] width 851 height 22
click at [919, 29] on icon "button" at bounding box center [923, 32] width 8 height 9
select select "Month to date"
select select "Previous period"
click at [741, 36] on div at bounding box center [513, 33] width 834 height 22
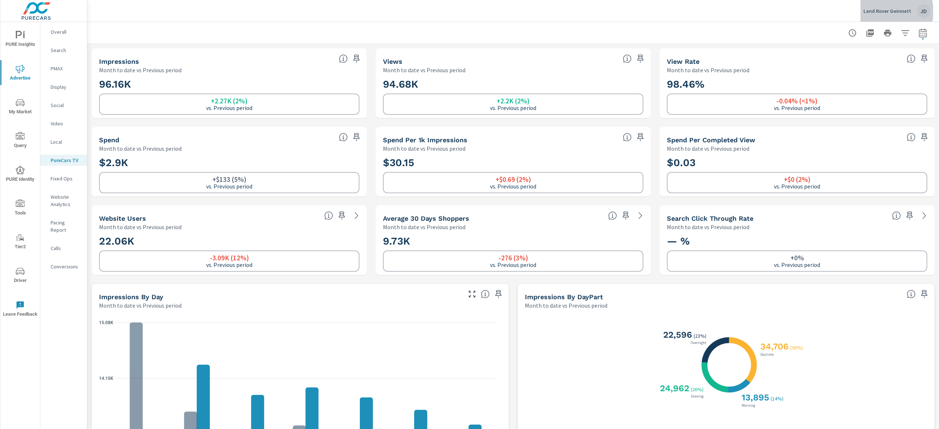
click at [888, 11] on p "Land Rover Gwinnett" at bounding box center [887, 11] width 48 height 7
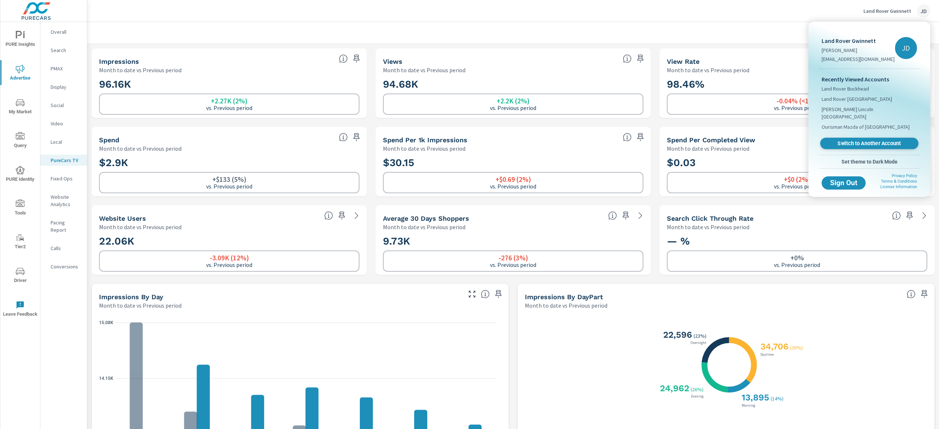
click at [877, 140] on span "Switch to Another Account" at bounding box center [869, 143] width 90 height 7
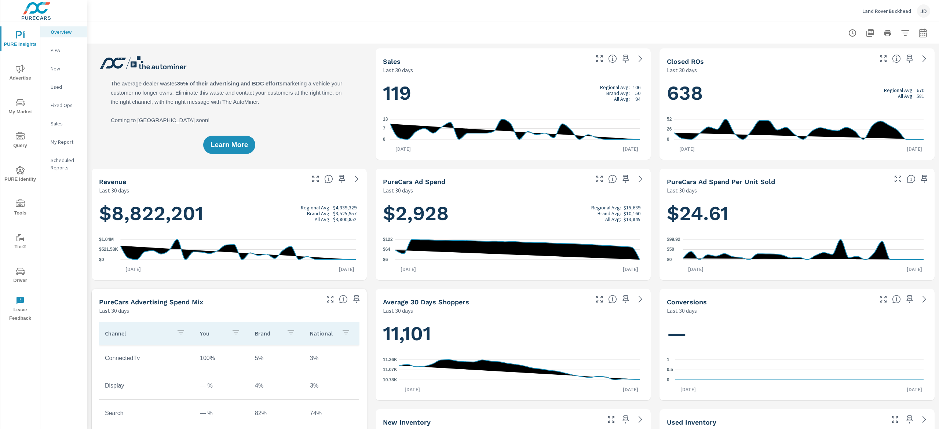
drag, startPoint x: 27, startPoint y: 105, endPoint x: 37, endPoint y: 107, distance: 10.1
click at [26, 106] on span "My Market" at bounding box center [20, 107] width 35 height 18
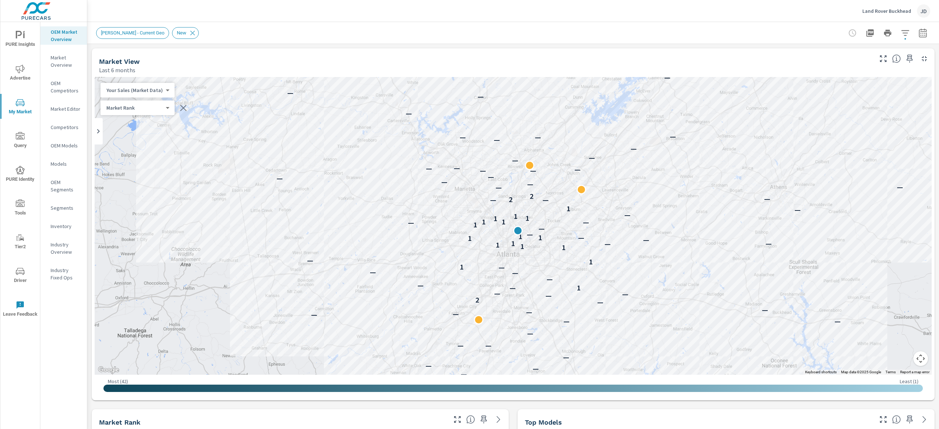
click at [901, 35] on icon "button" at bounding box center [905, 33] width 8 height 6
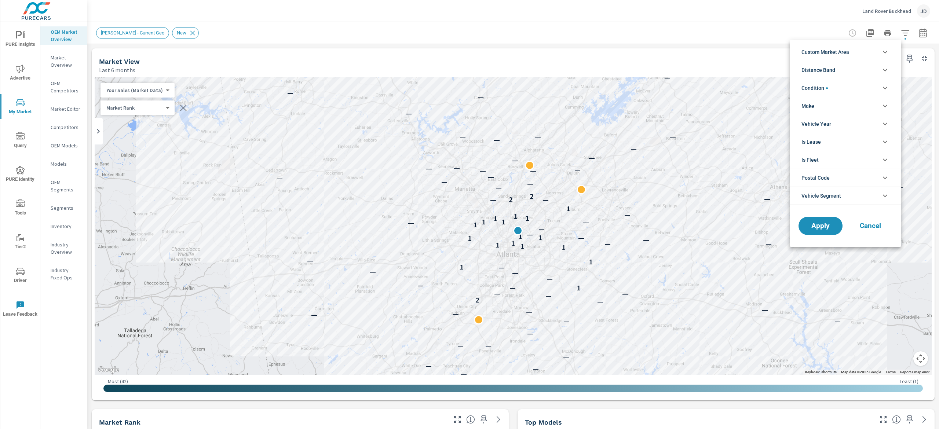
click at [907, 33] on div at bounding box center [469, 214] width 939 height 429
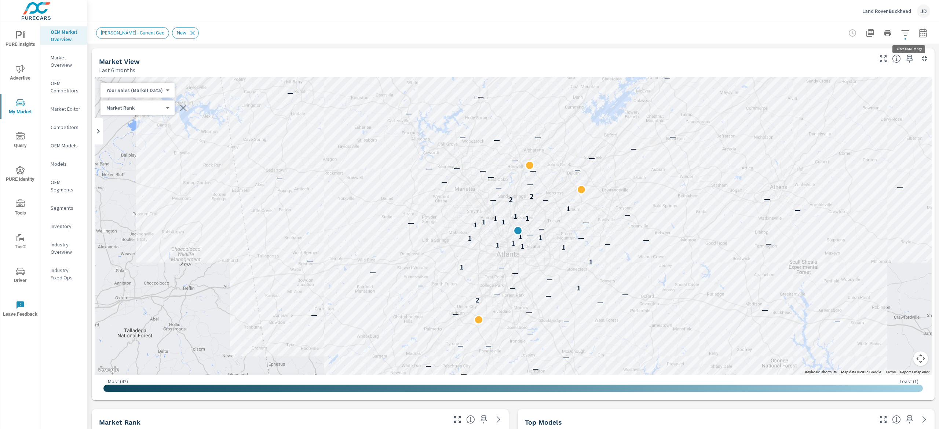
click at [918, 32] on icon "button" at bounding box center [922, 33] width 9 height 9
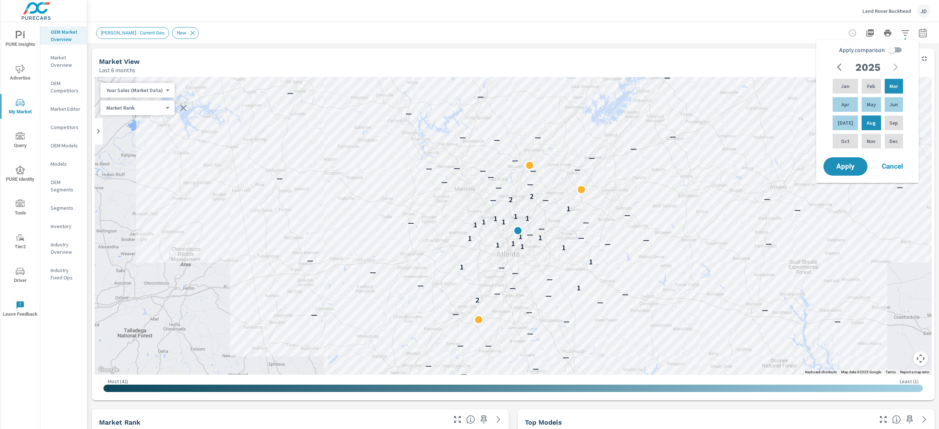
click at [890, 47] on input "Apply comparison" at bounding box center [891, 50] width 42 height 14
checkbox input "true"
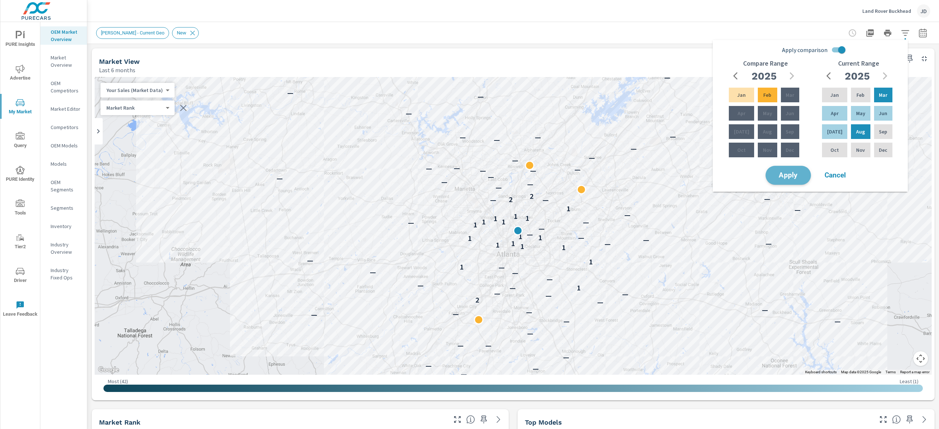
drag, startPoint x: 794, startPoint y: 176, endPoint x: 797, endPoint y: 180, distance: 4.8
click at [794, 176] on span "Apply" at bounding box center [788, 175] width 30 height 7
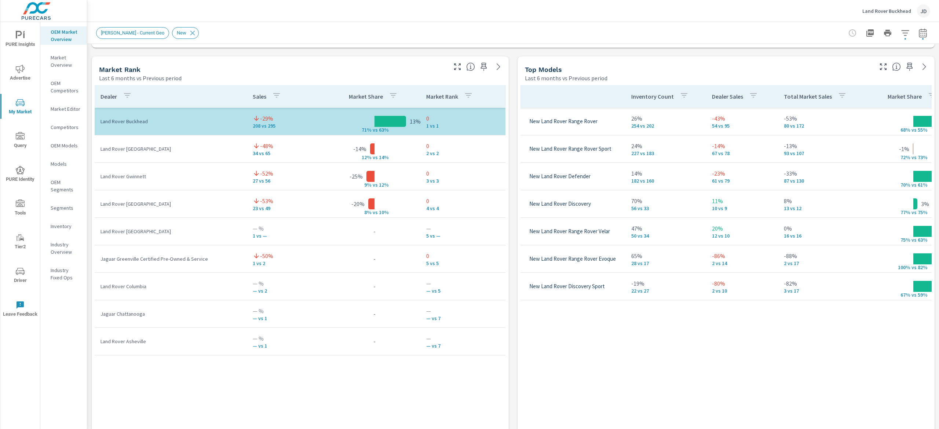
scroll to position [484, 0]
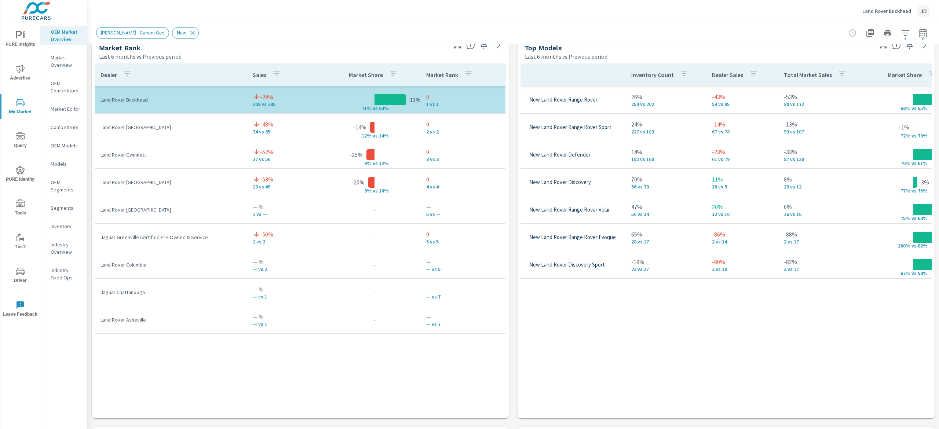
click at [775, 360] on div "Model Inventory Count Dealer Sales Total Market Sales Market Share Market Rank …" at bounding box center [725, 233] width 411 height 341
click at [18, 77] on span "Advertise" at bounding box center [20, 74] width 35 height 18
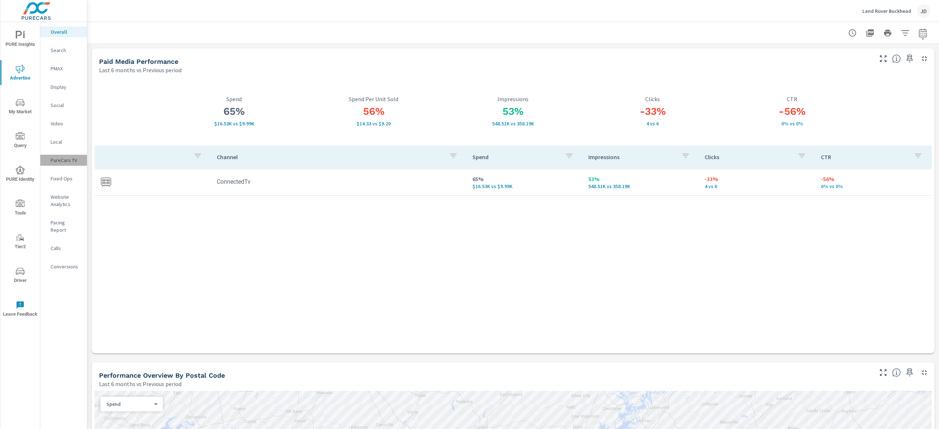
click at [68, 161] on p "PureCars TV" at bounding box center [66, 160] width 30 height 7
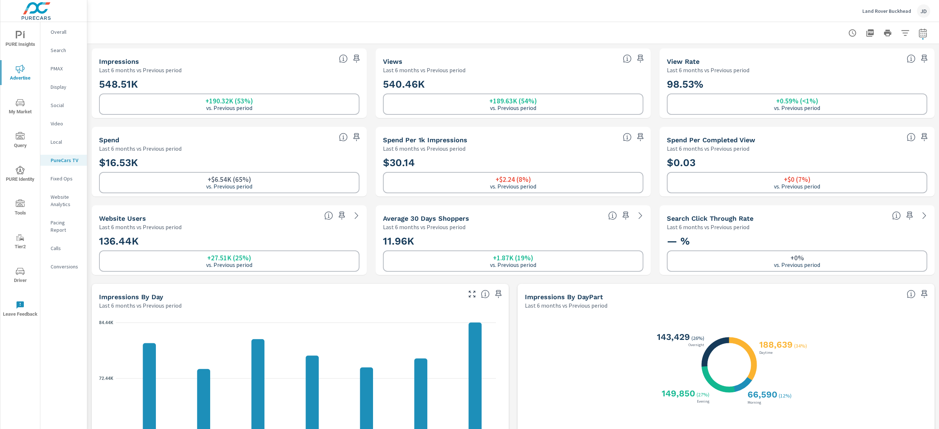
click at [918, 33] on icon "button" at bounding box center [922, 33] width 9 height 9
select select "Last 6 months"
select select "Previous period"
click at [861, 72] on div "Custom Yesterday Last week Last 7 days Last 14 days Last 30 days Last 45 days L…" at bounding box center [852, 63] width 79 height 21
click at [816, 56] on select "Custom Yesterday Last week Last 7 days Last 14 days Last 30 days Last 45 days L…" at bounding box center [852, 63] width 73 height 15
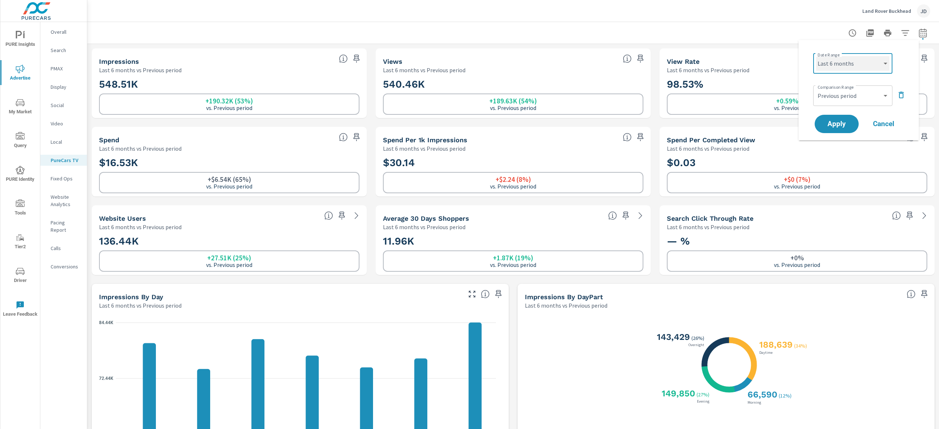
select select "Month to date"
click at [835, 118] on button "Apply" at bounding box center [836, 123] width 45 height 19
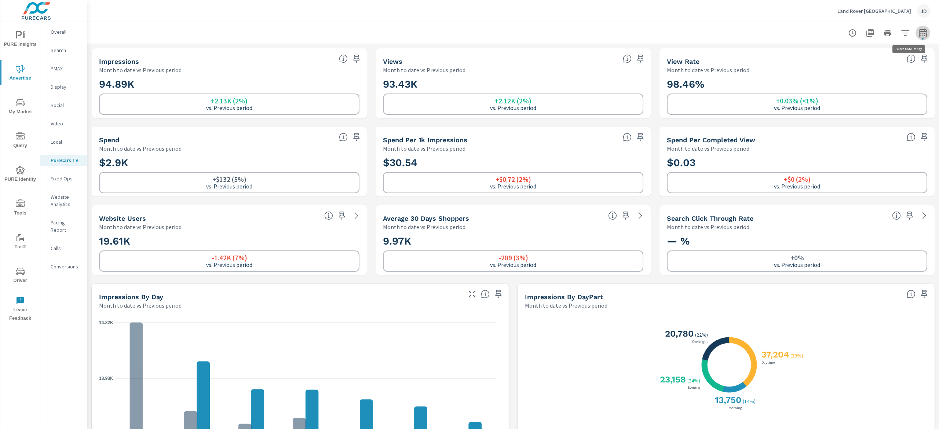
click at [918, 33] on icon "button" at bounding box center [922, 33] width 9 height 9
select select "Month to date"
select select "Previous period"
click at [756, 39] on div at bounding box center [513, 33] width 834 height 22
